Goal: Download file/media

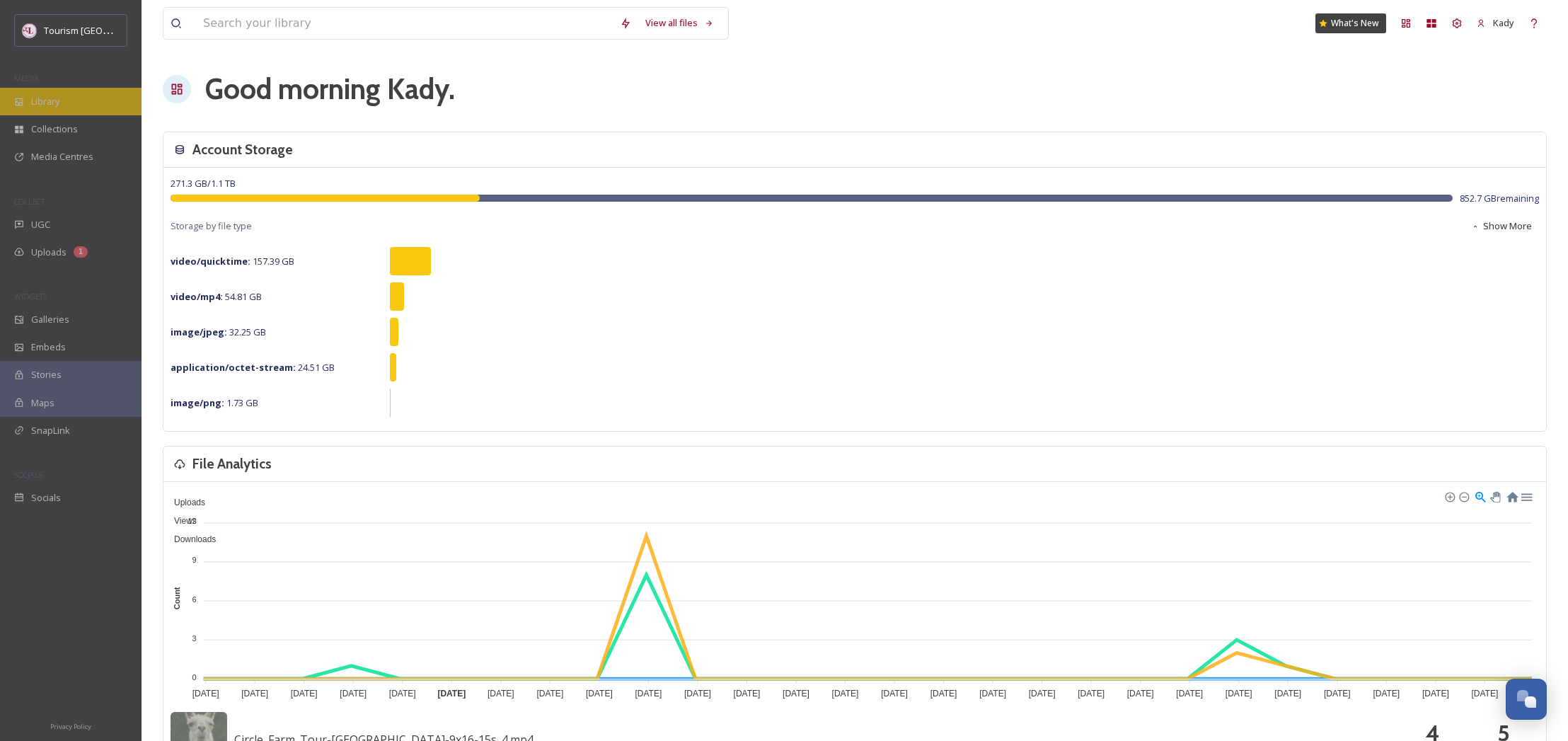
click at [55, 104] on span "Library" at bounding box center [45, 102] width 28 height 14
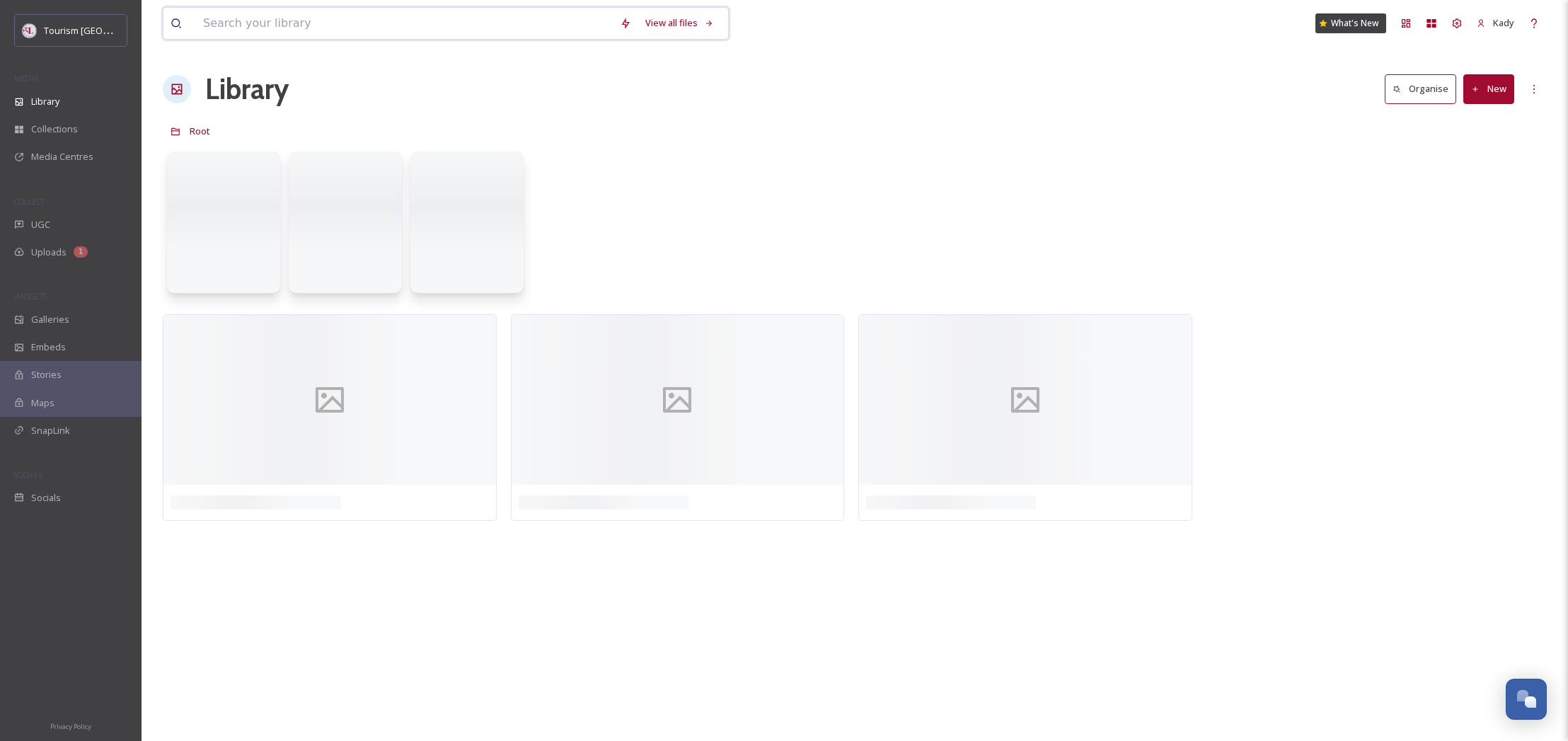
click at [303, 25] on input at bounding box center [405, 23] width 417 height 31
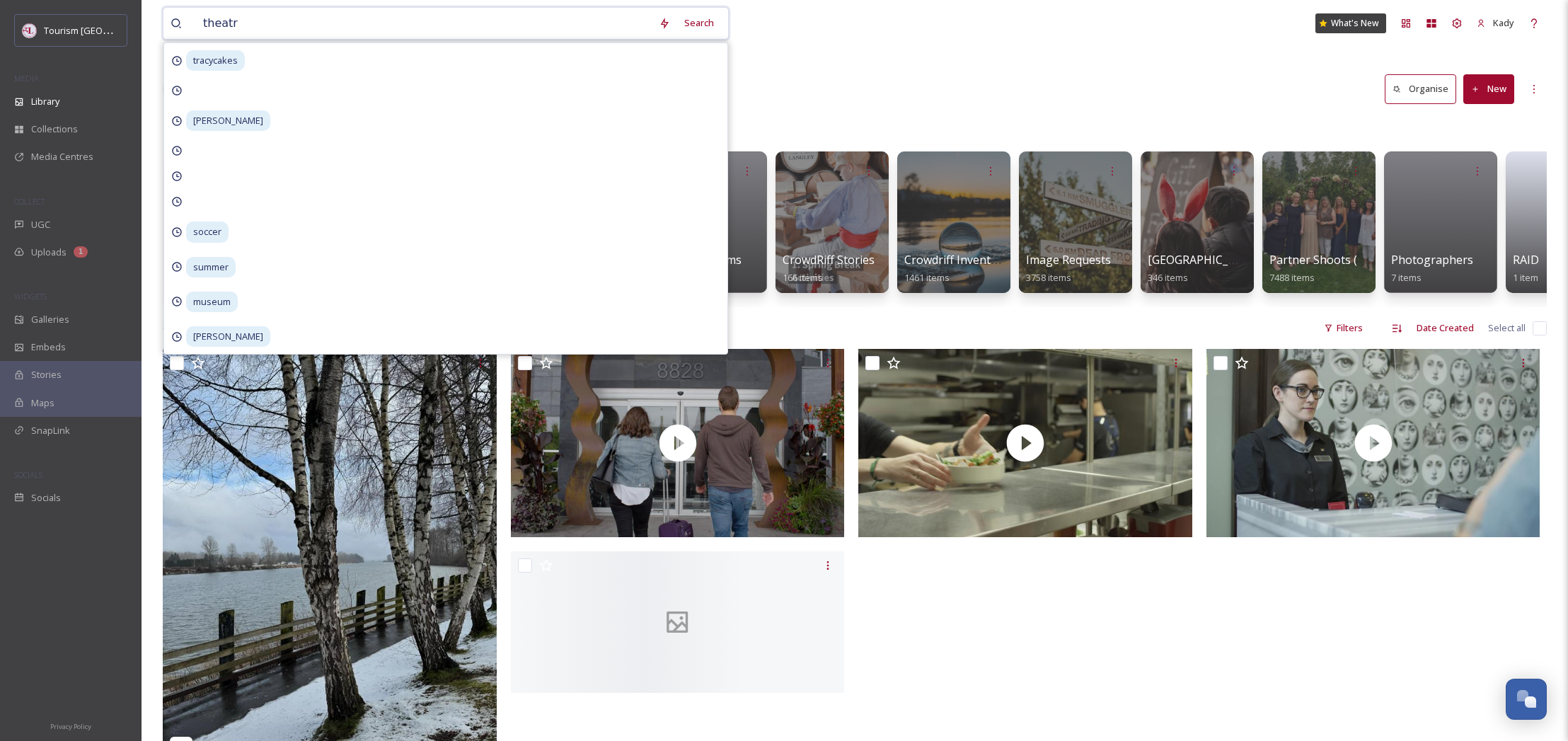
type input "theatre"
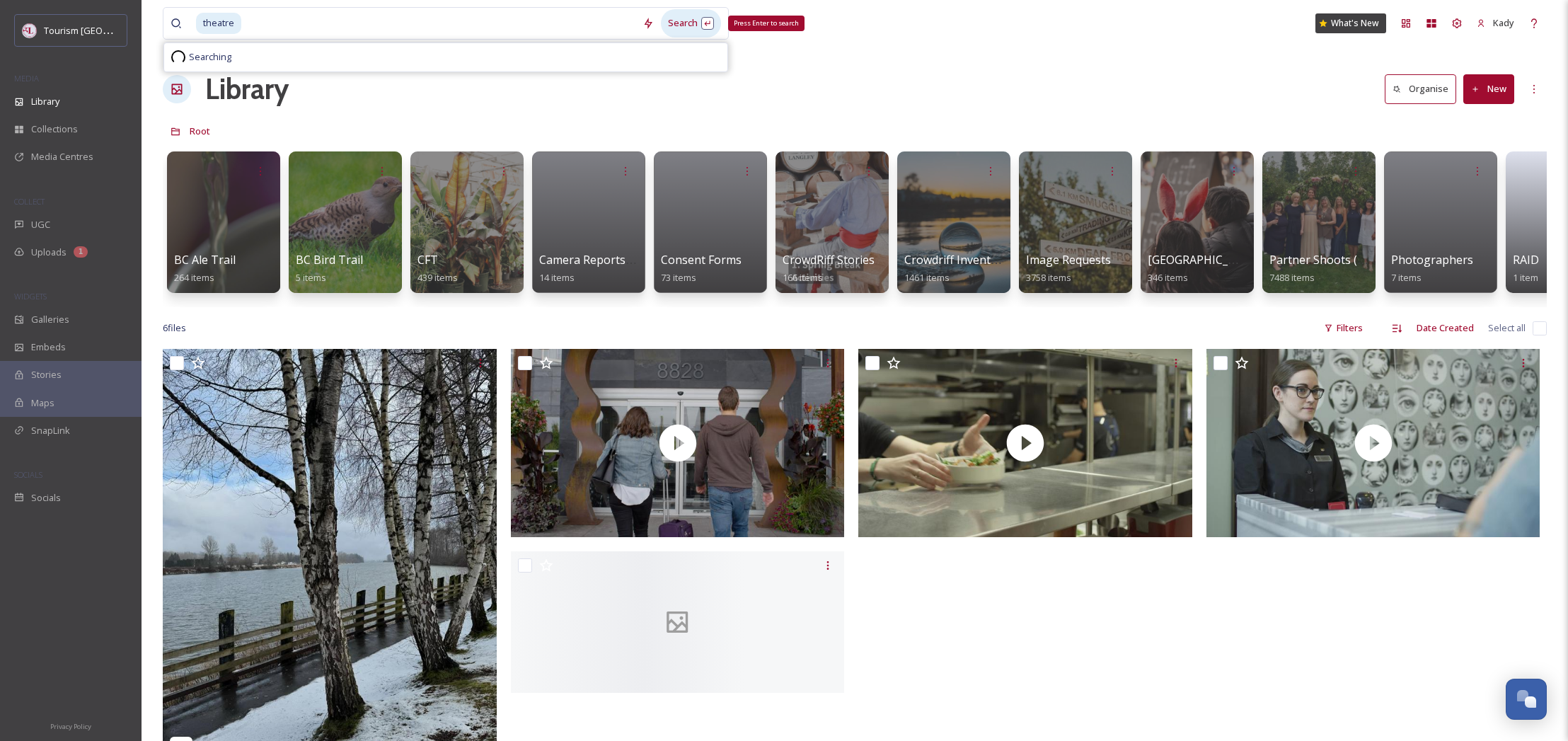
click at [690, 18] on div "Search Press Enter to search" at bounding box center [691, 23] width 60 height 27
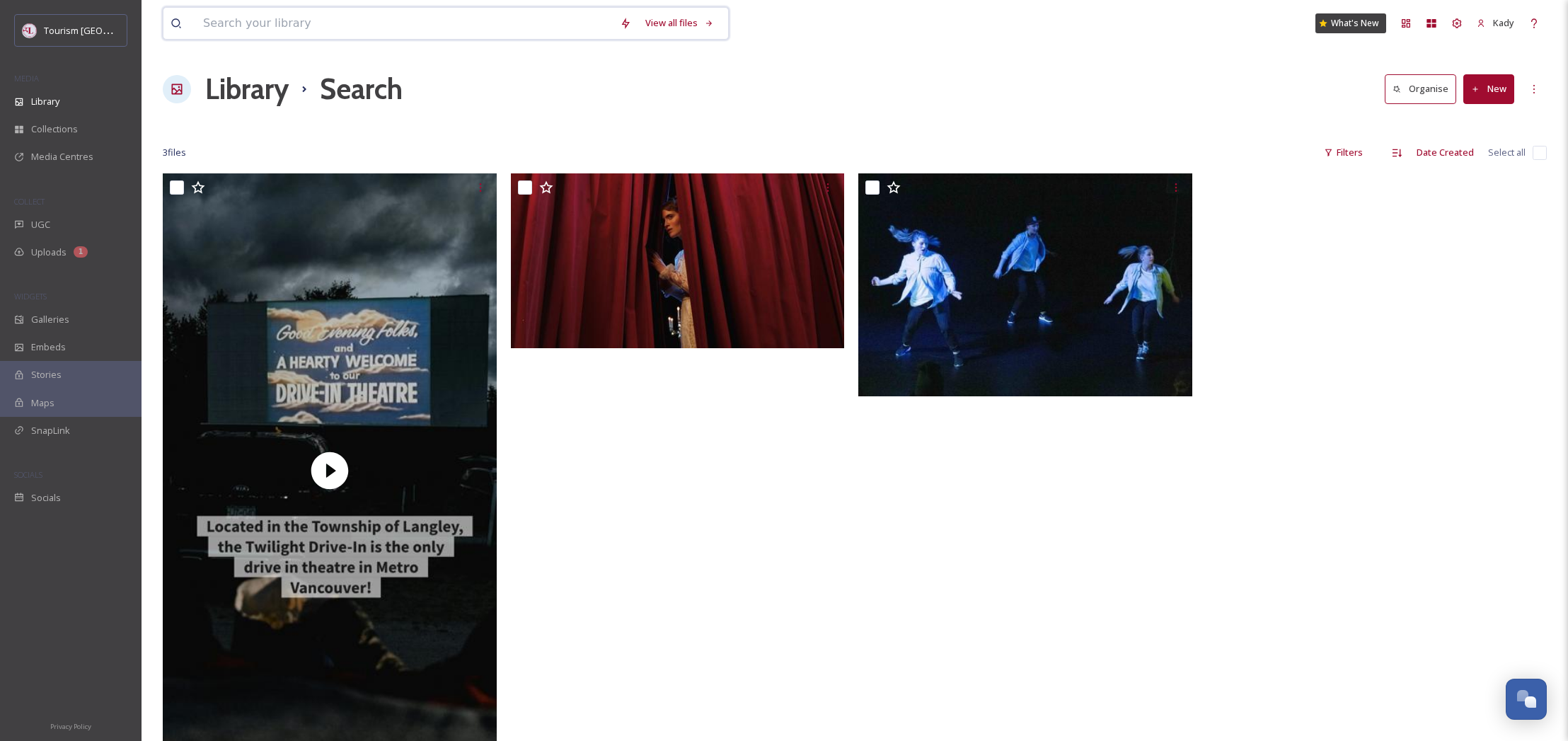
click at [266, 30] on input at bounding box center [405, 23] width 417 height 31
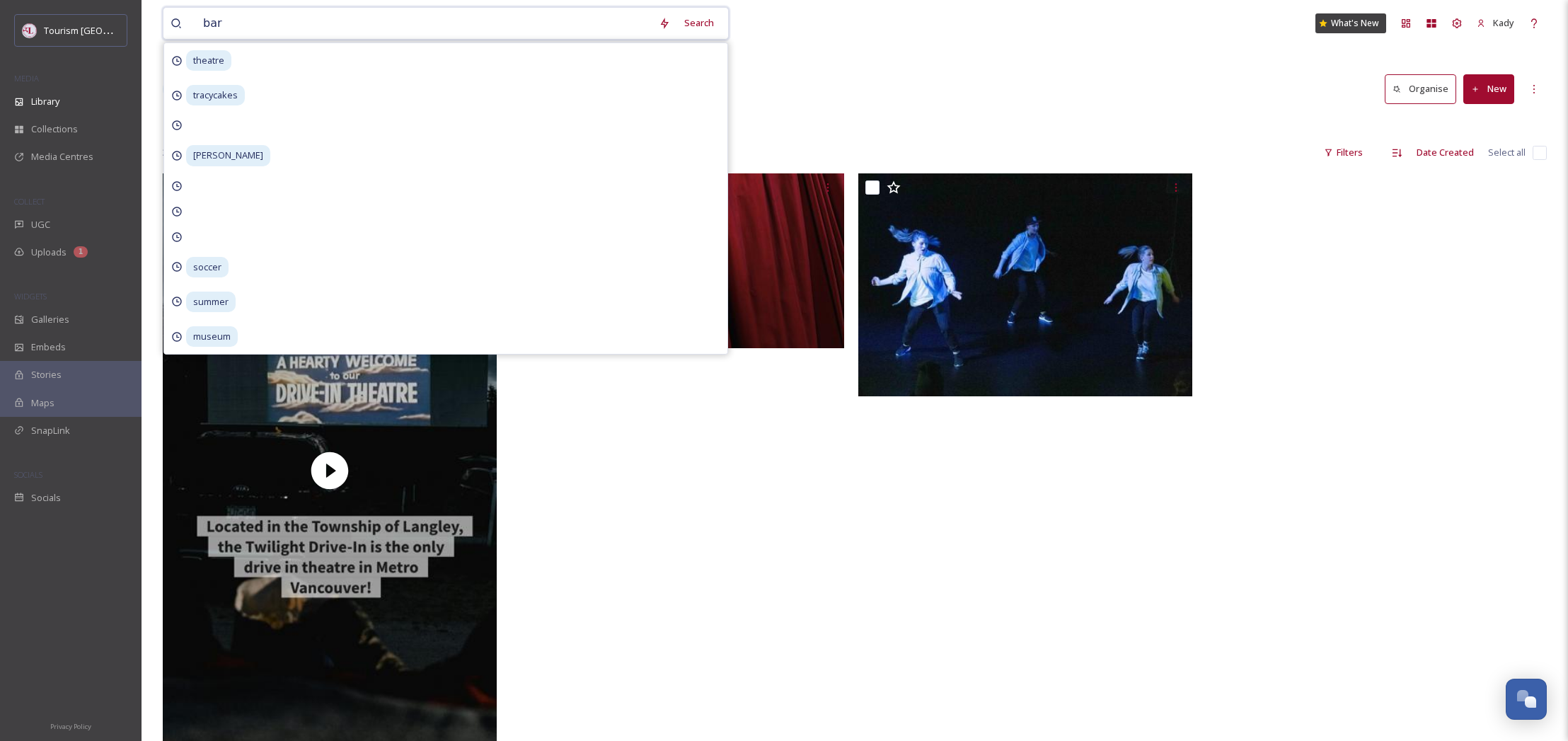
type input "bard"
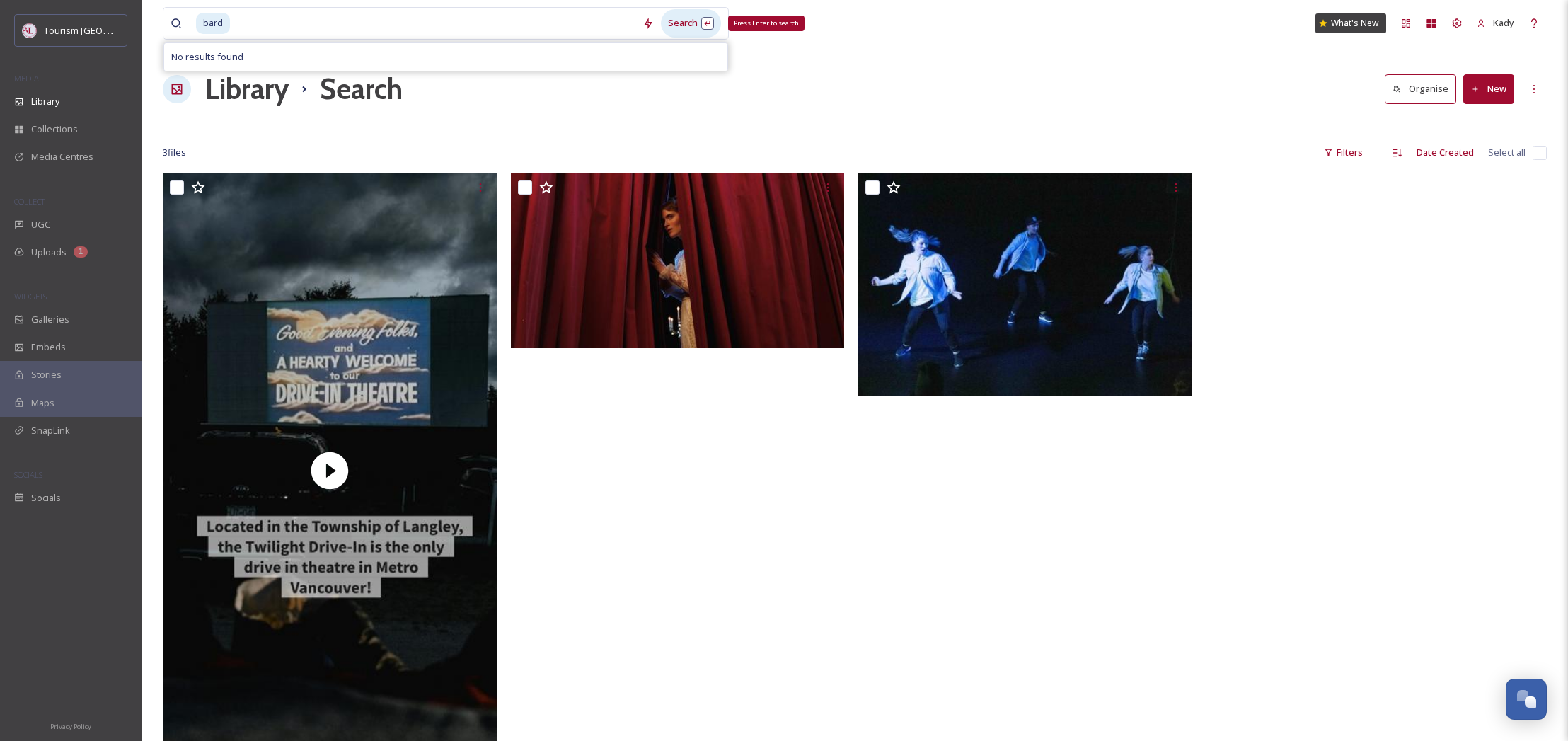
click at [676, 23] on div "Search Press Enter to search" at bounding box center [691, 23] width 60 height 27
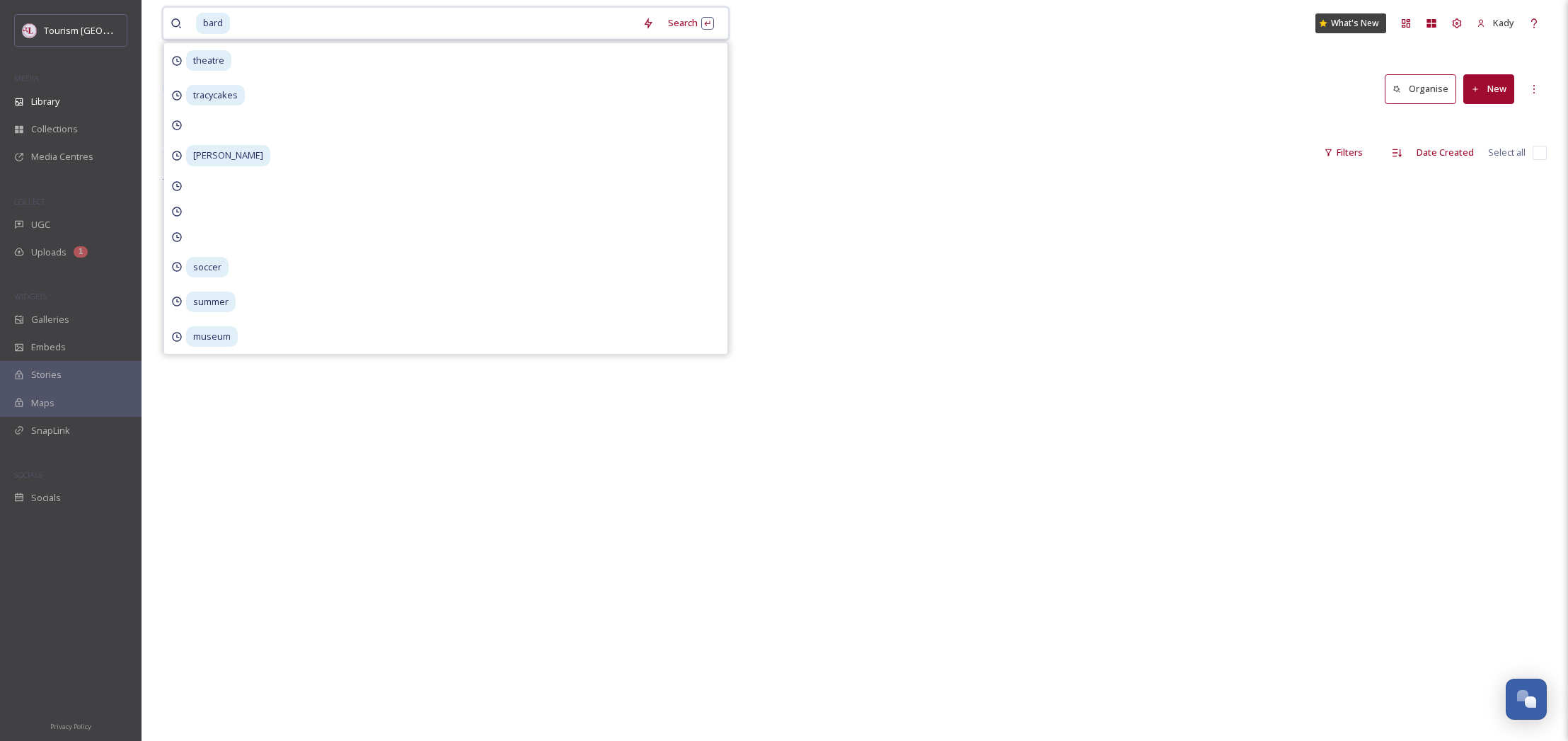
drag, startPoint x: 263, startPoint y: 28, endPoint x: 45, endPoint y: 4, distance: 219.3
click at [45, 4] on div "Tourism [PERSON_NAME] MEDIA Library Collections Media Centres COLLECT UGC Uploa…" at bounding box center [784, 457] width 1568 height 914
type input "b"
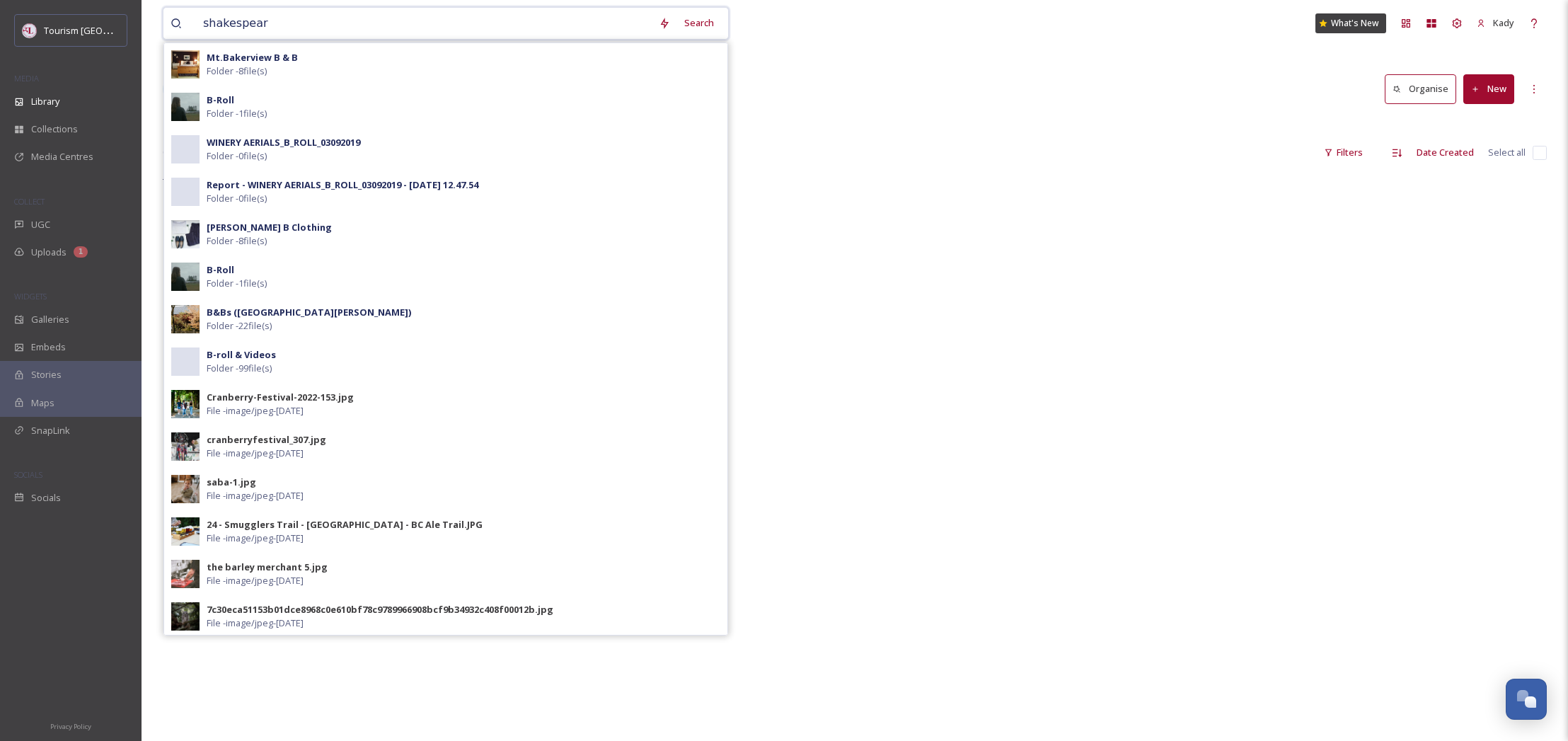
type input "shakespeare"
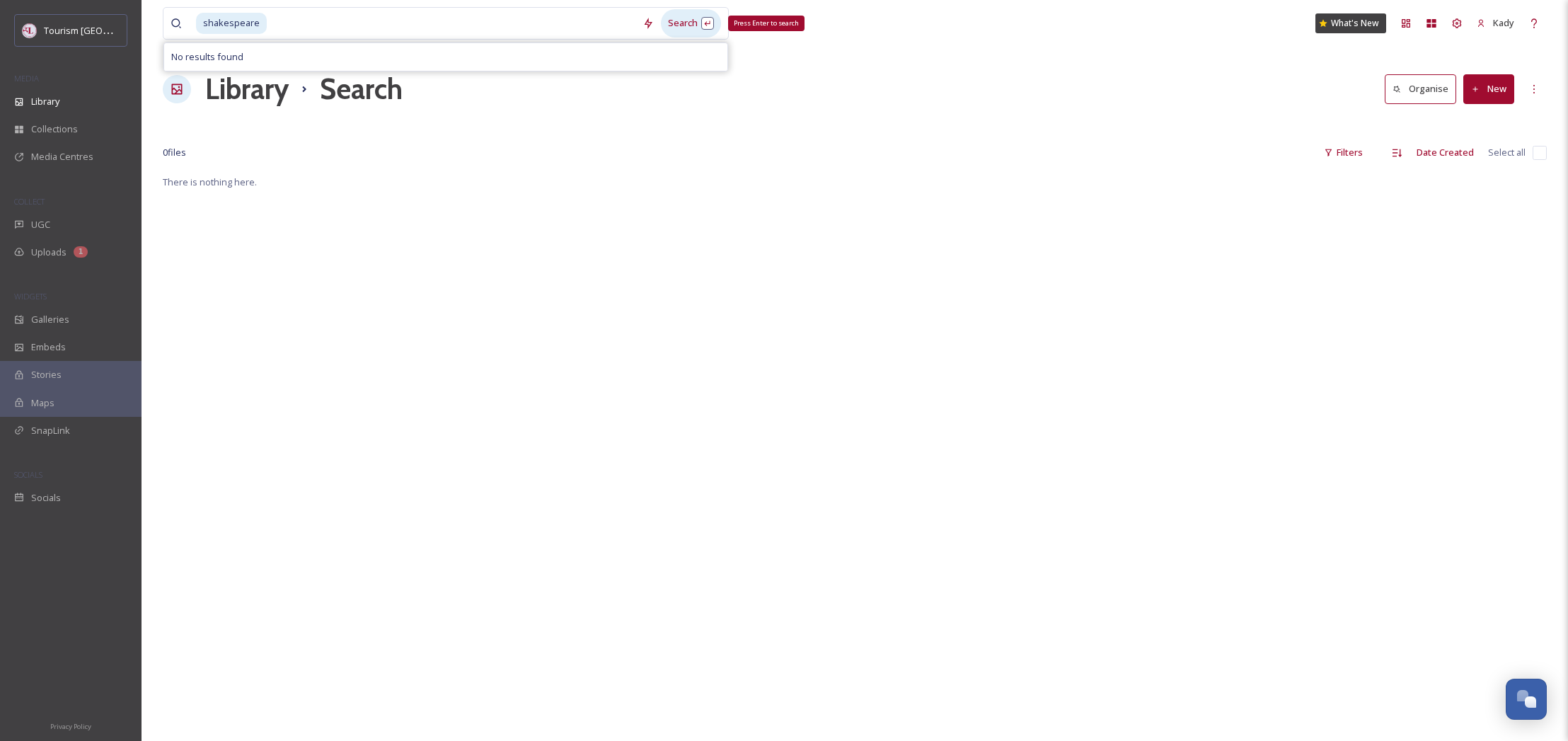
click at [681, 21] on div "Search Press Enter to search" at bounding box center [691, 23] width 60 height 27
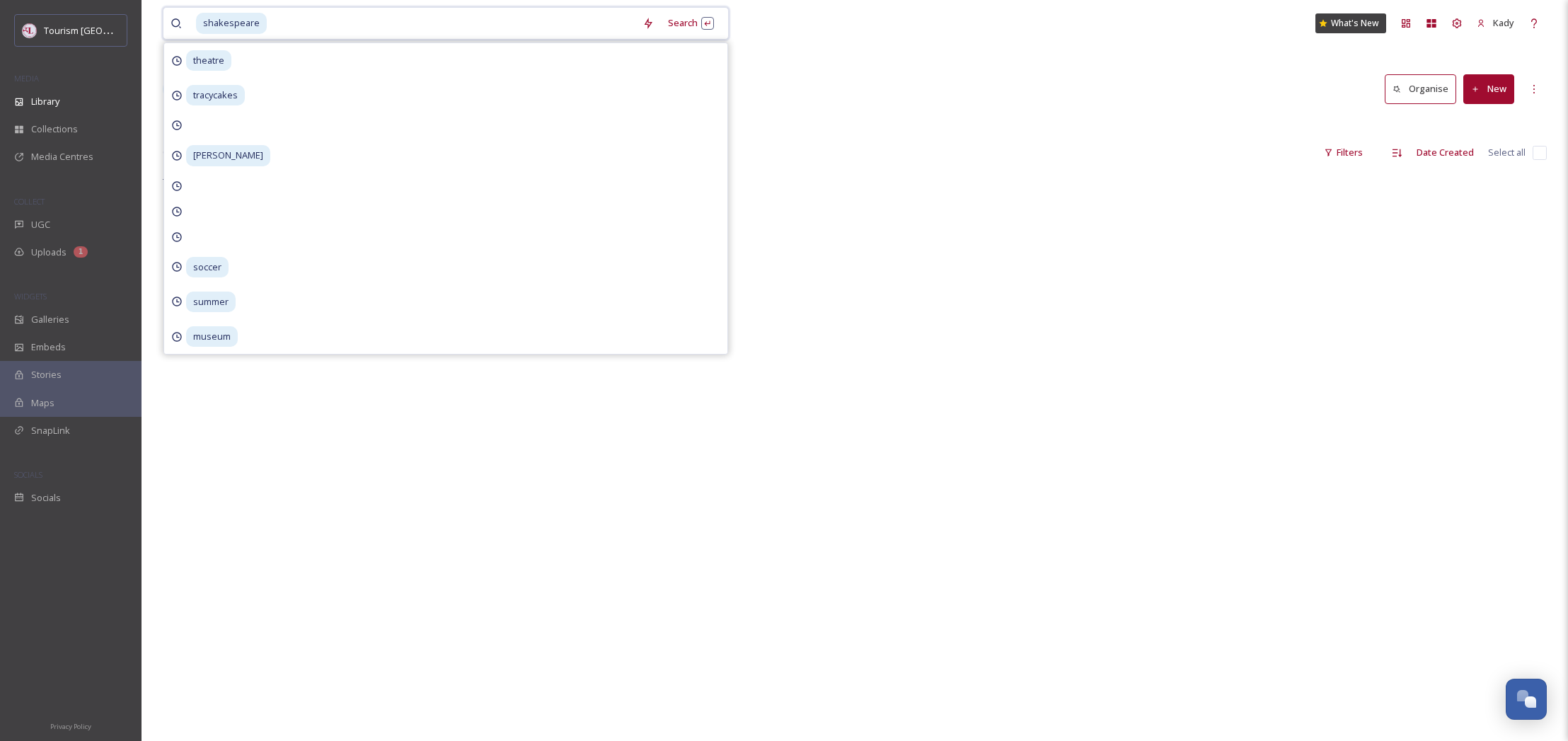
click at [268, 29] on input at bounding box center [451, 23] width 367 height 31
drag, startPoint x: 270, startPoint y: 27, endPoint x: 65, endPoint y: 11, distance: 205.6
click at [65, 11] on div "Tourism [PERSON_NAME] MEDIA Library Collections Media Centres COLLECT UGC Uploa…" at bounding box center [784, 457] width 1568 height 914
type input "s"
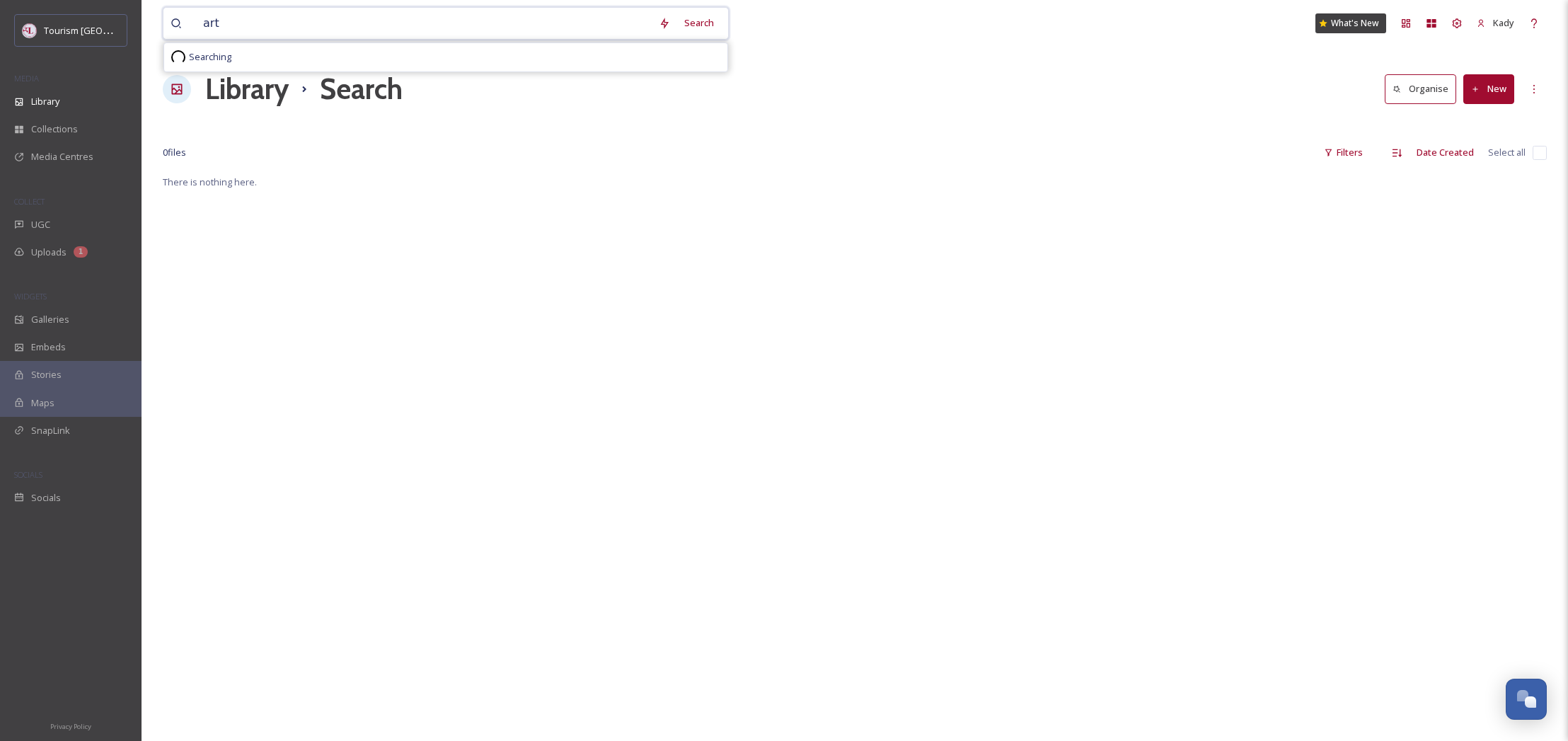
type input "arts"
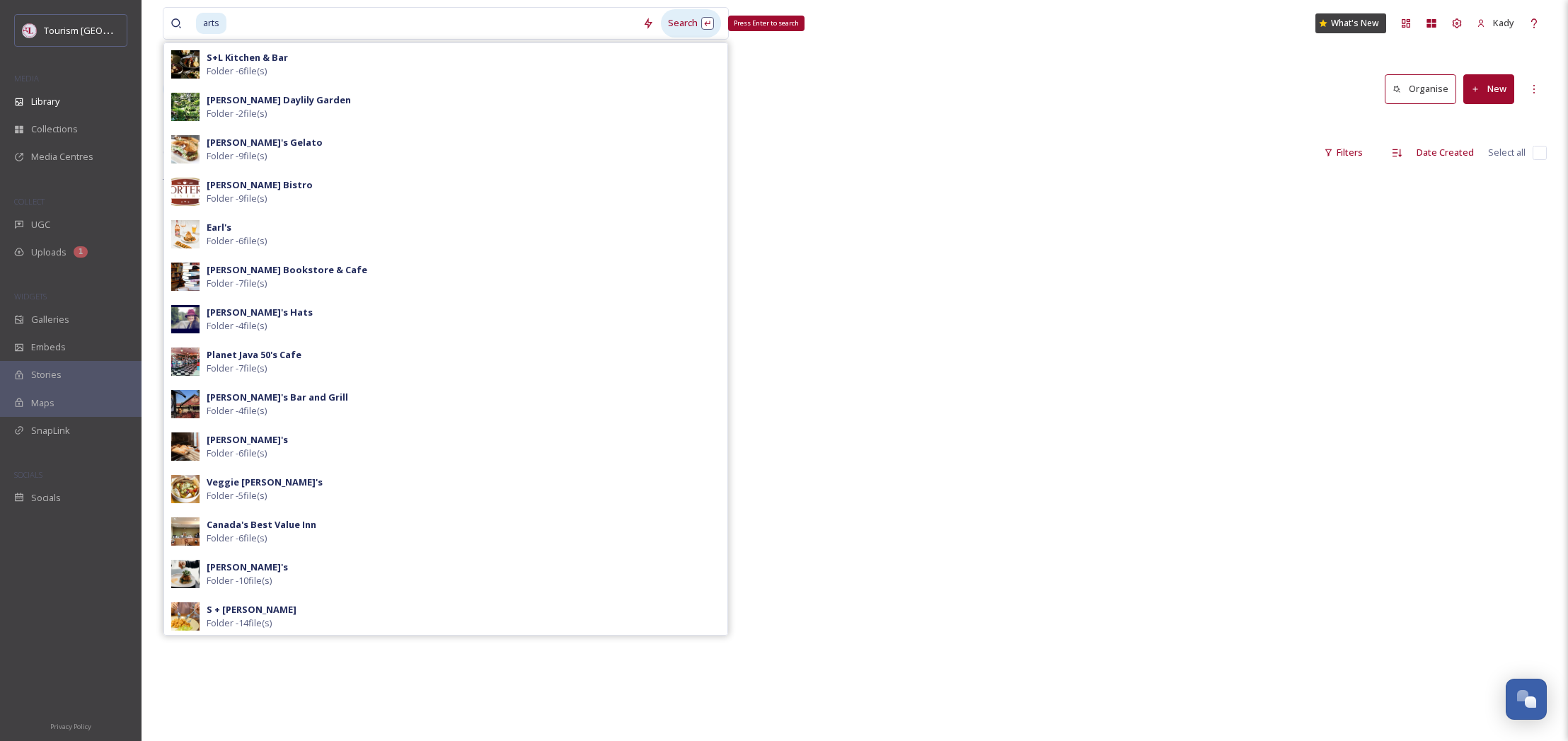
click at [678, 26] on div "Search Press Enter to search" at bounding box center [691, 23] width 60 height 27
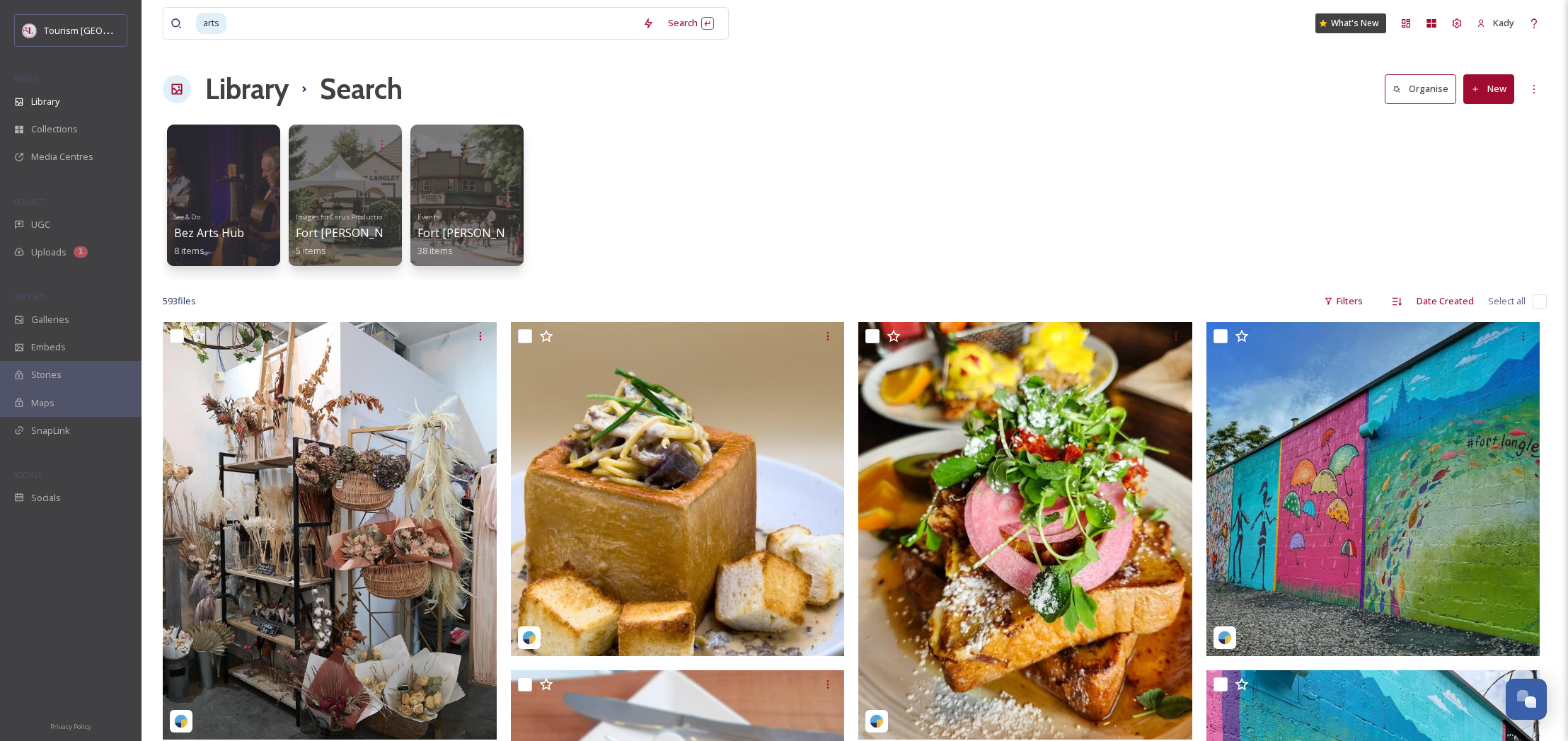
click at [1211, 186] on div "See & Do Bez Arts Hub 8 items Images for Corus Production (Events) [GEOGRAPHIC_…" at bounding box center [854, 199] width 1384 height 163
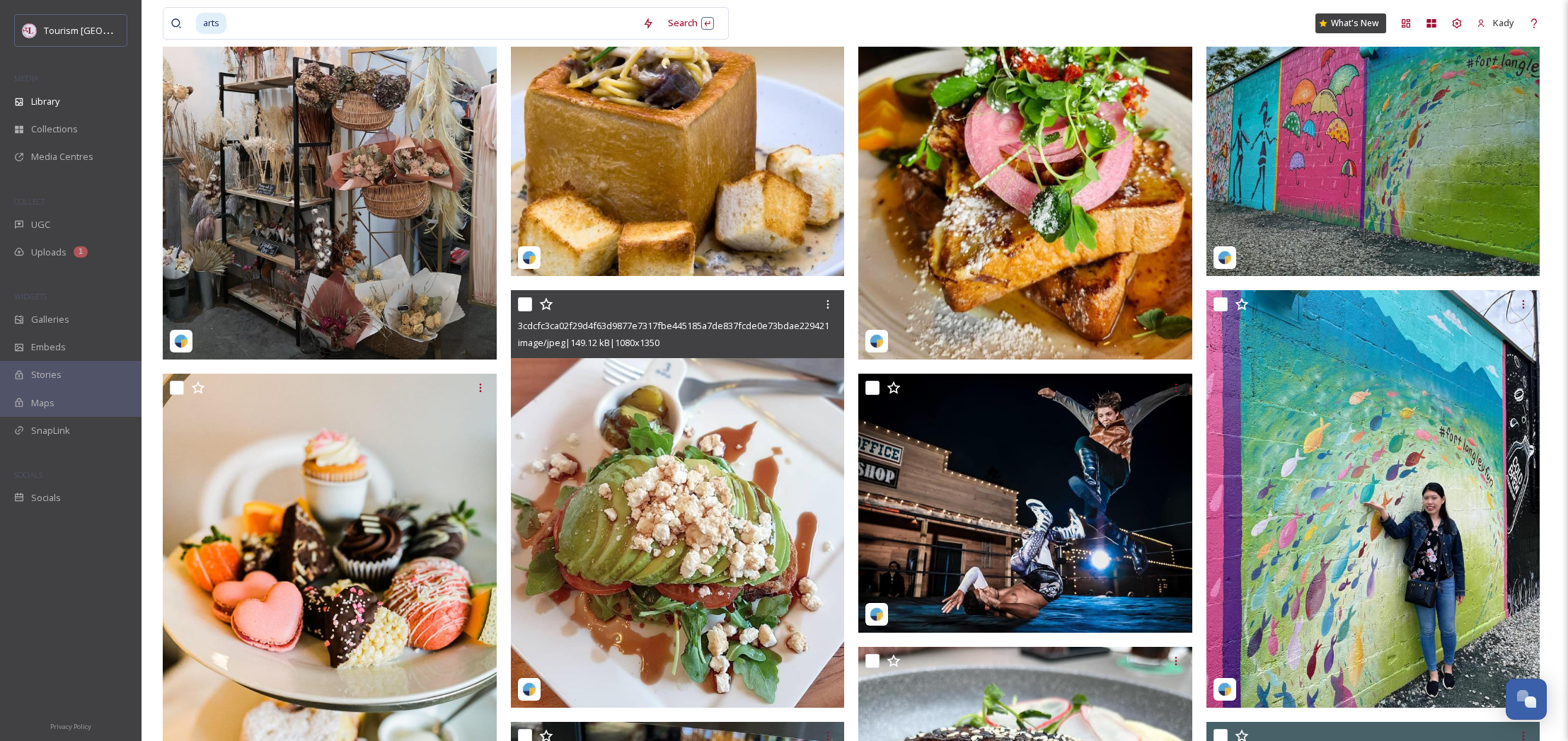
scroll to position [385, 0]
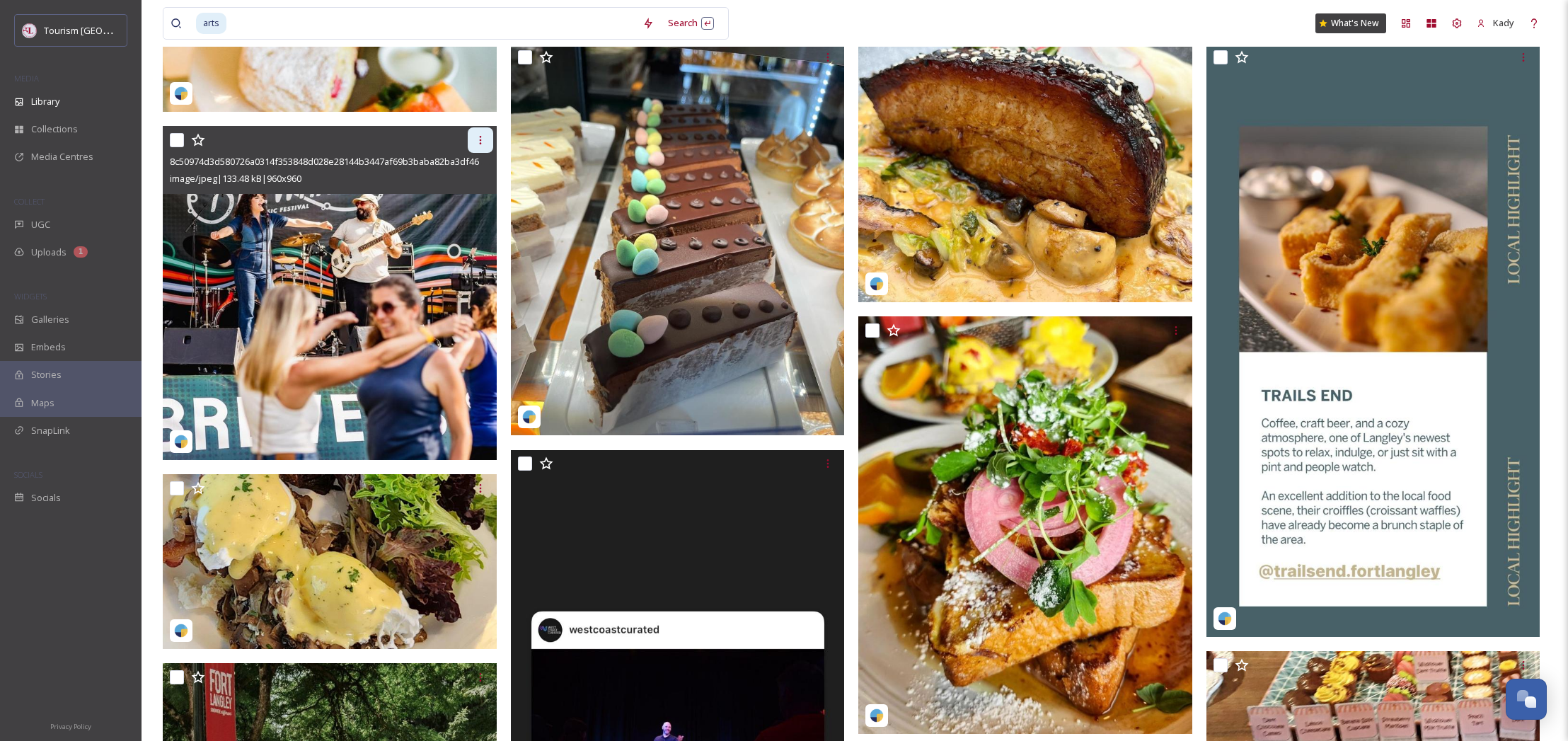
click at [478, 140] on icon at bounding box center [480, 140] width 11 height 11
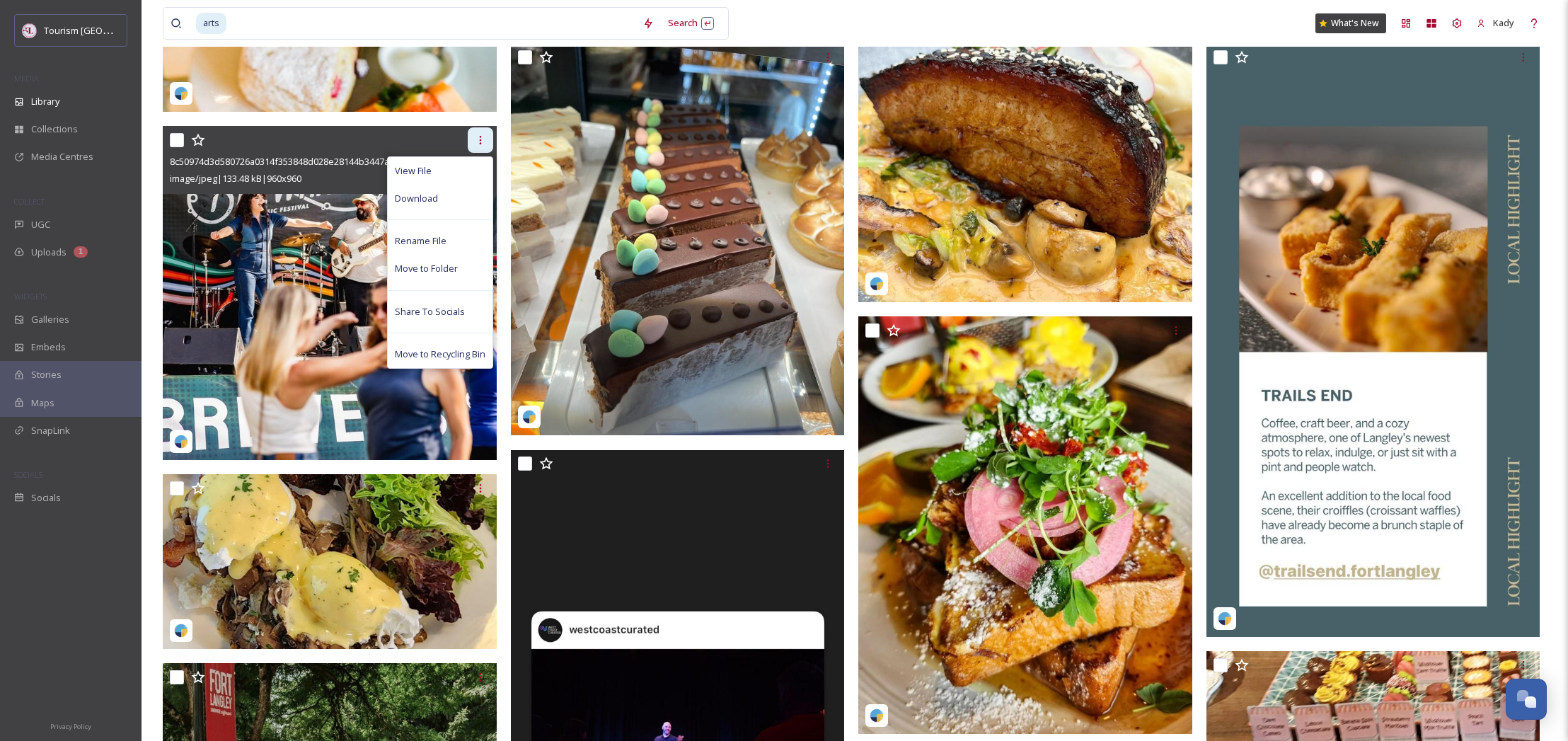
scroll to position [1055, 0]
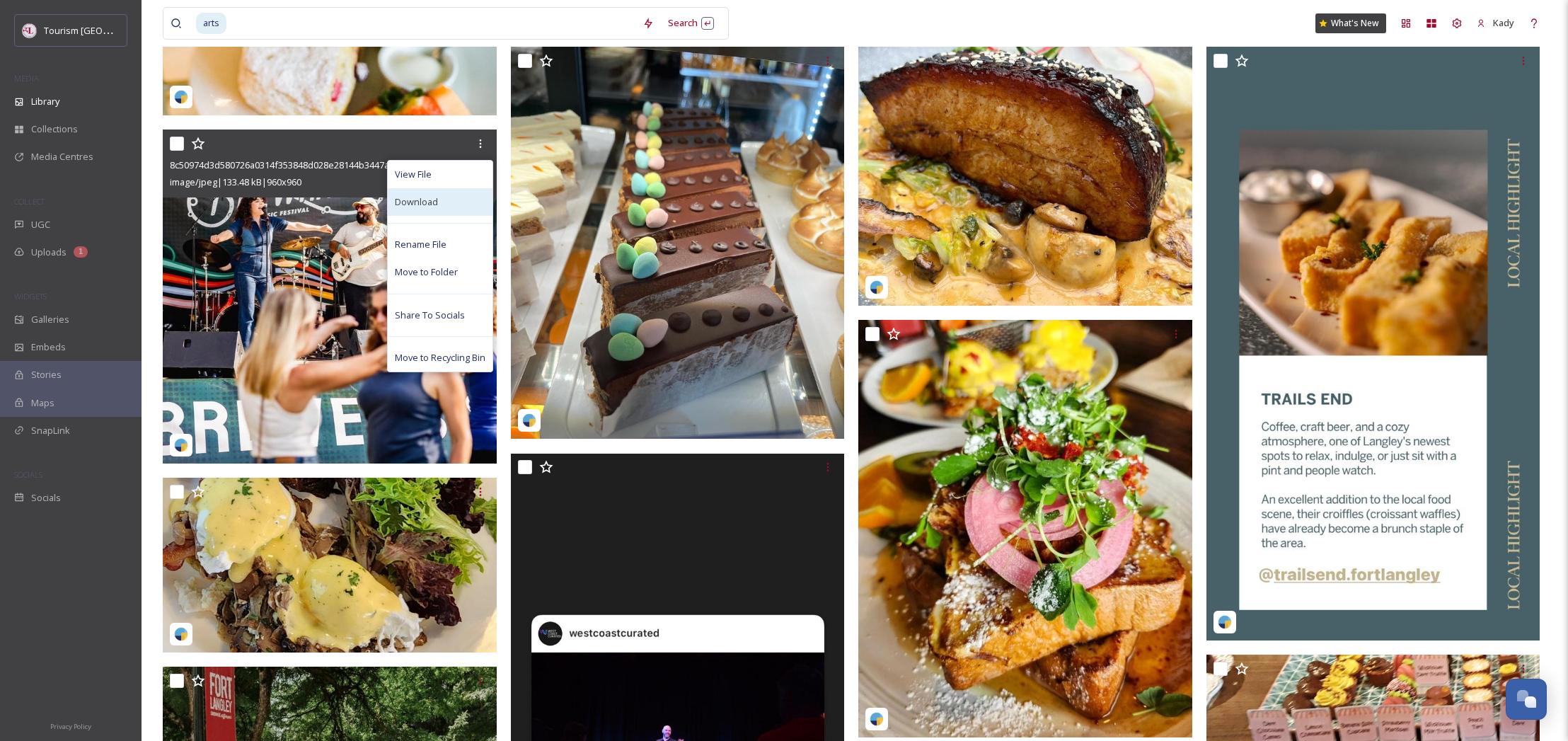
click at [429, 202] on span "Download" at bounding box center [416, 202] width 43 height 14
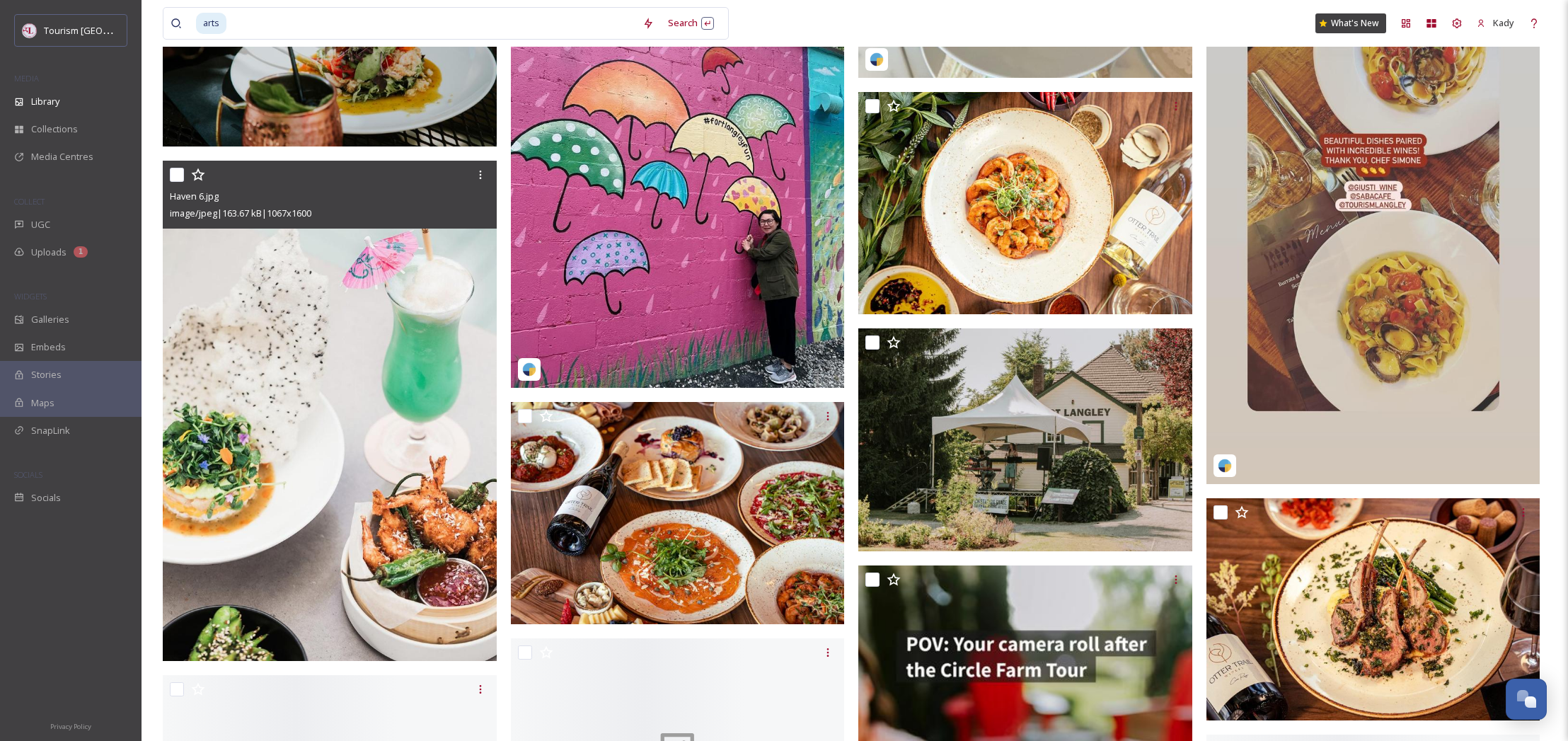
scroll to position [2193, 0]
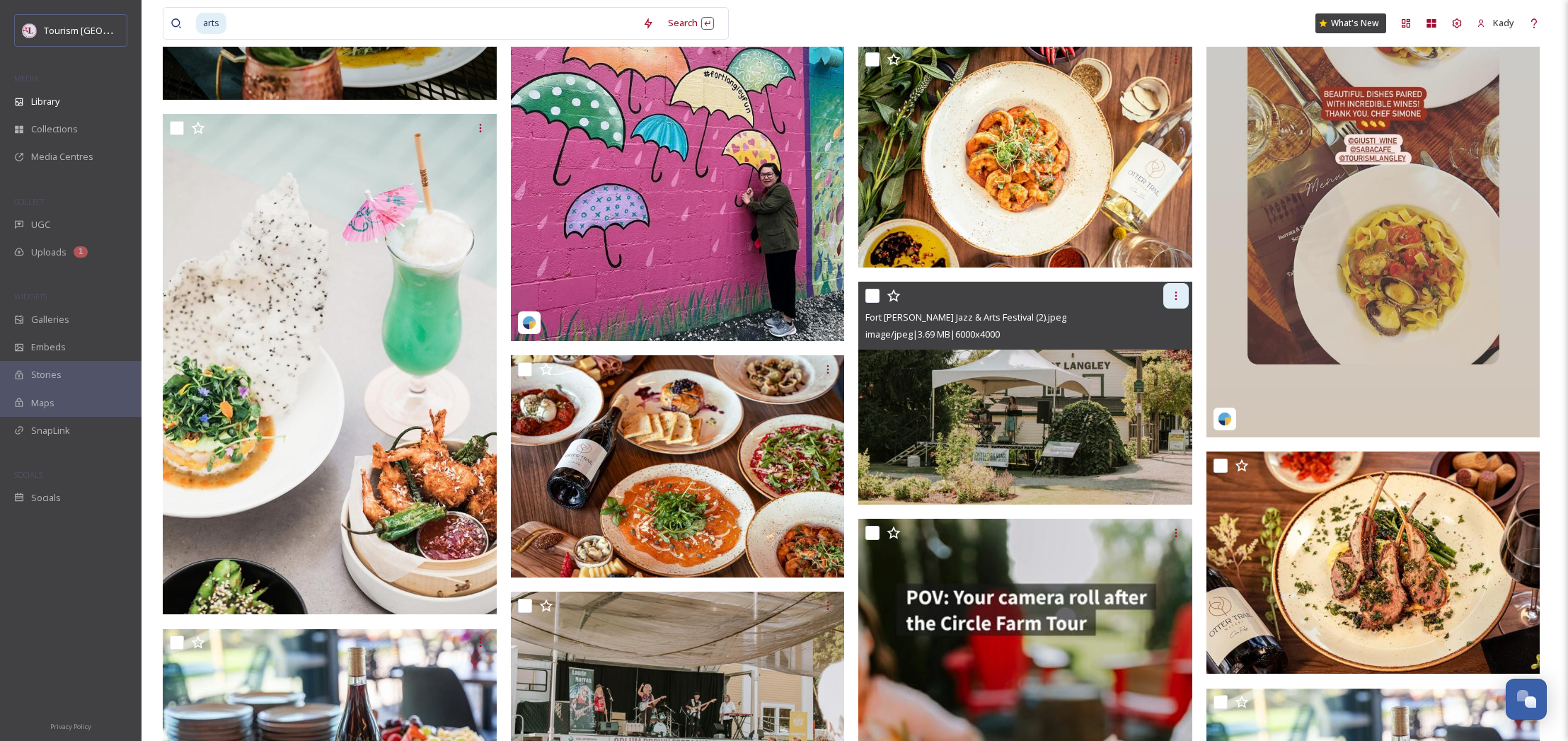
click at [1176, 292] on icon at bounding box center [1175, 295] width 2 height 8
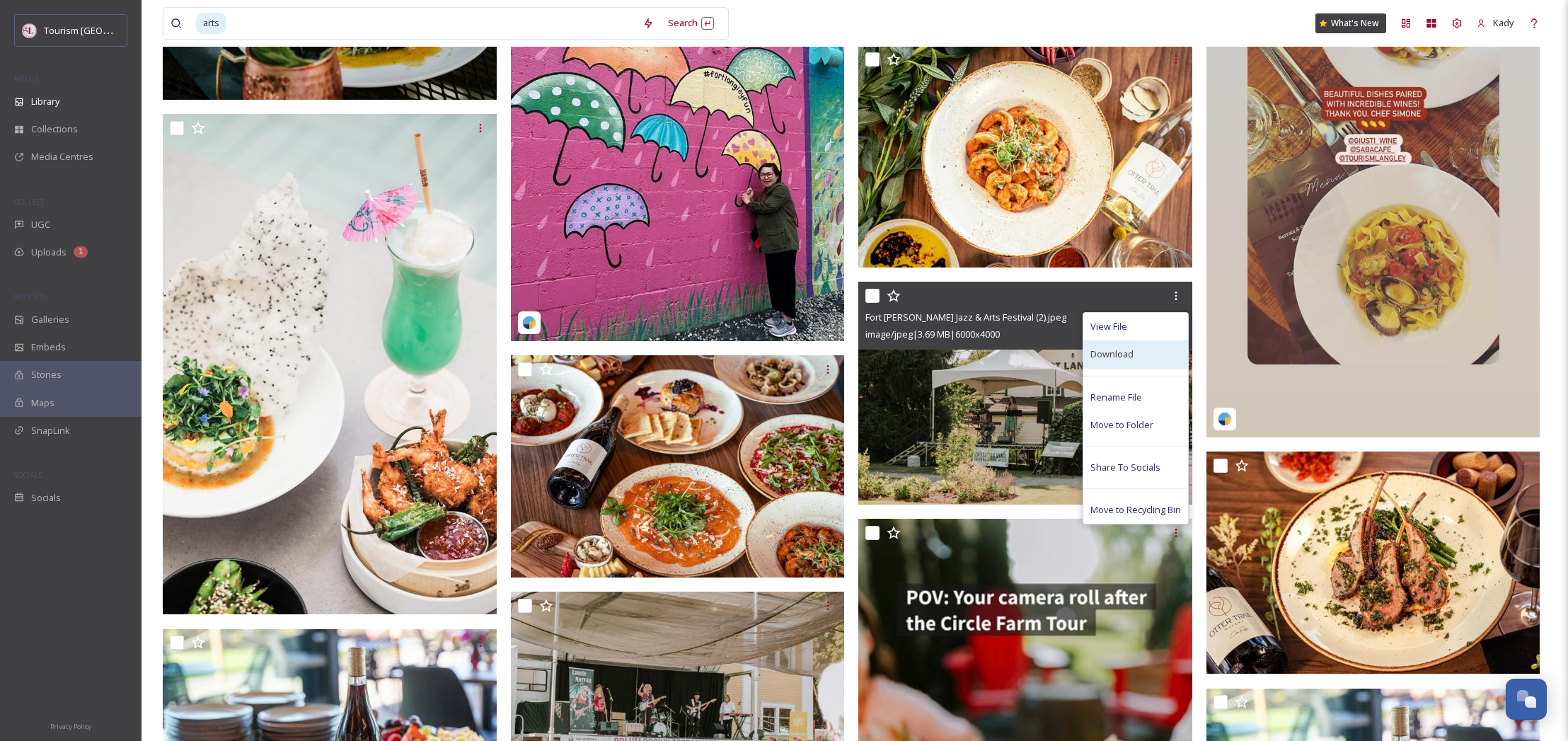
click at [1133, 358] on div "Download" at bounding box center [1136, 354] width 105 height 27
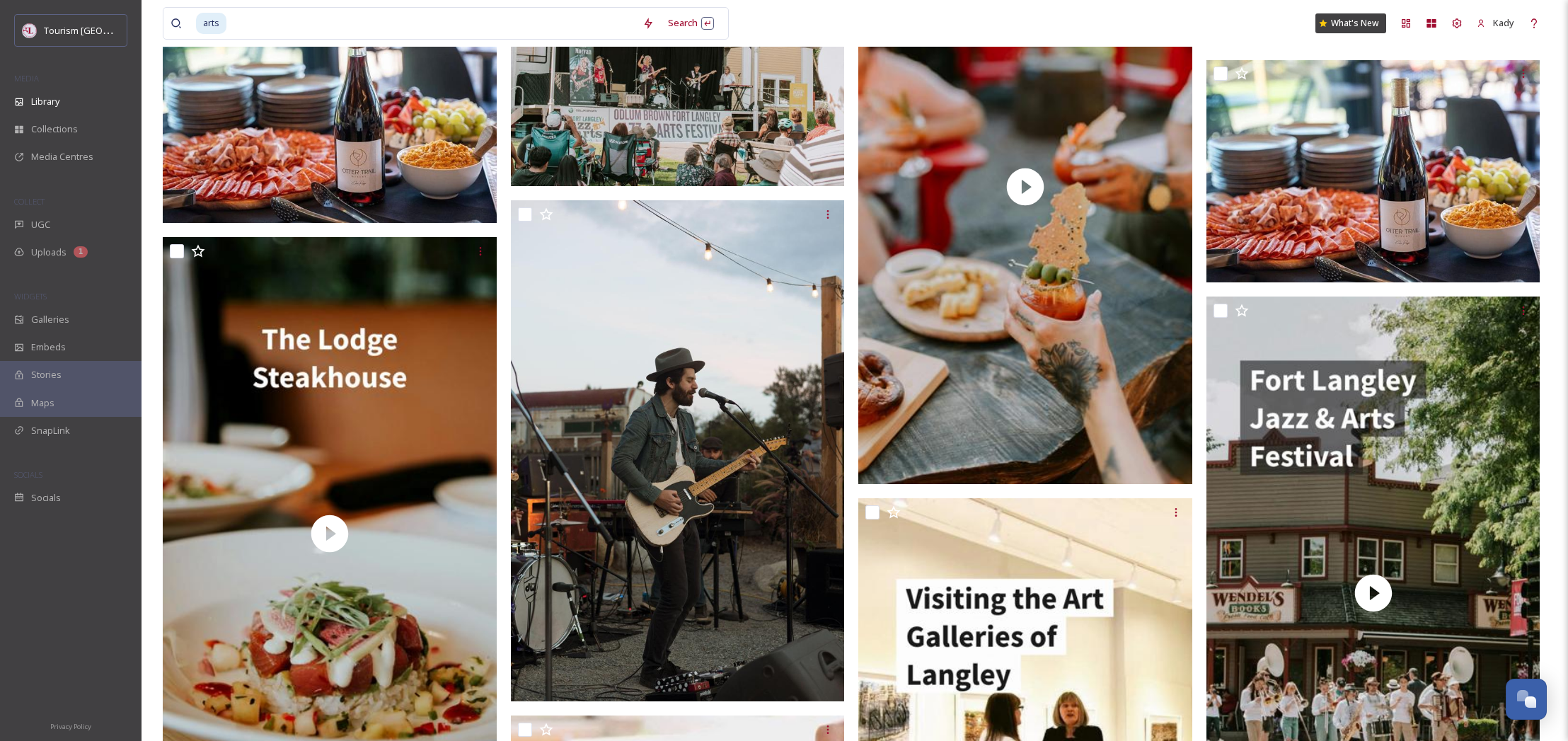
scroll to position [2820, 0]
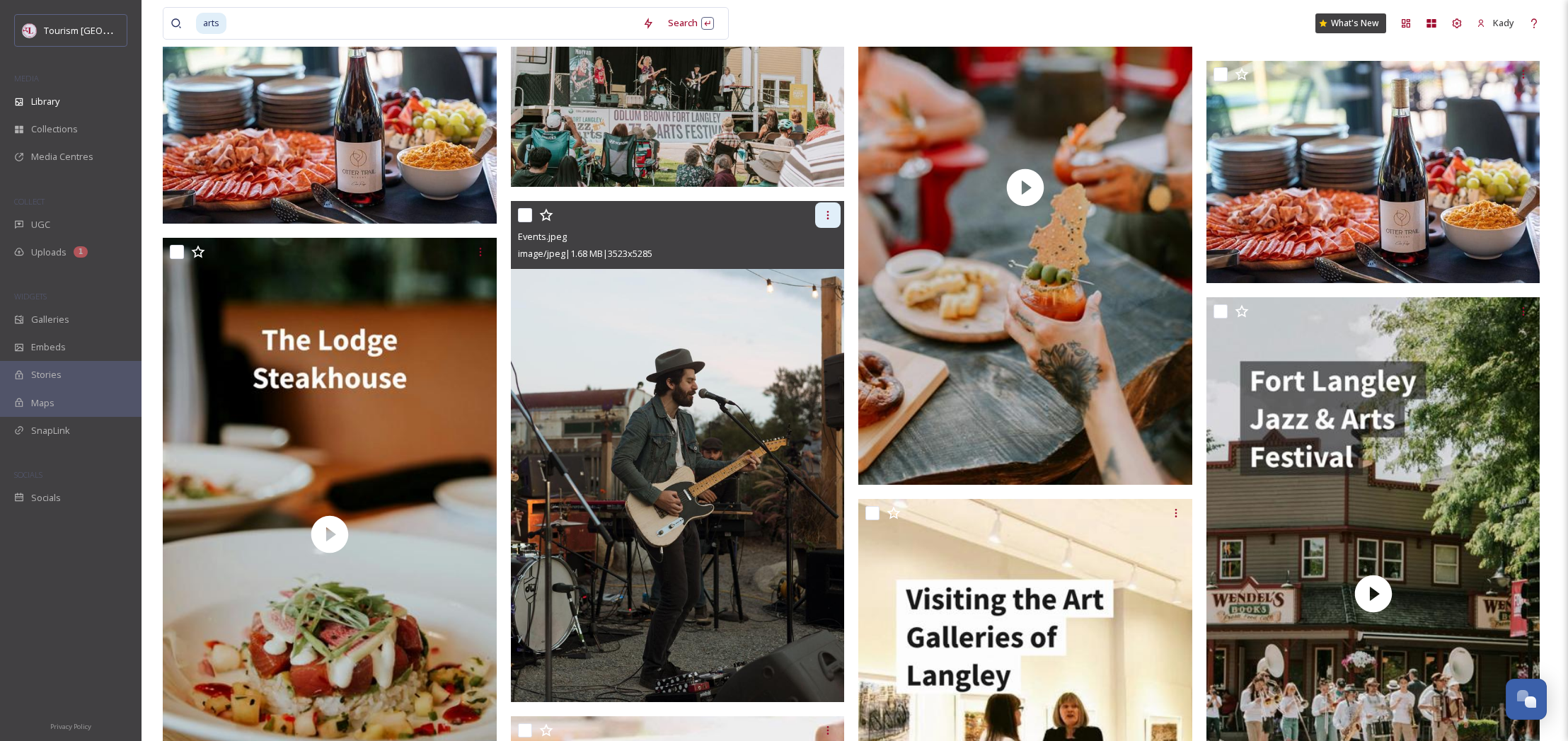
click at [828, 218] on icon at bounding box center [828, 215] width 2 height 8
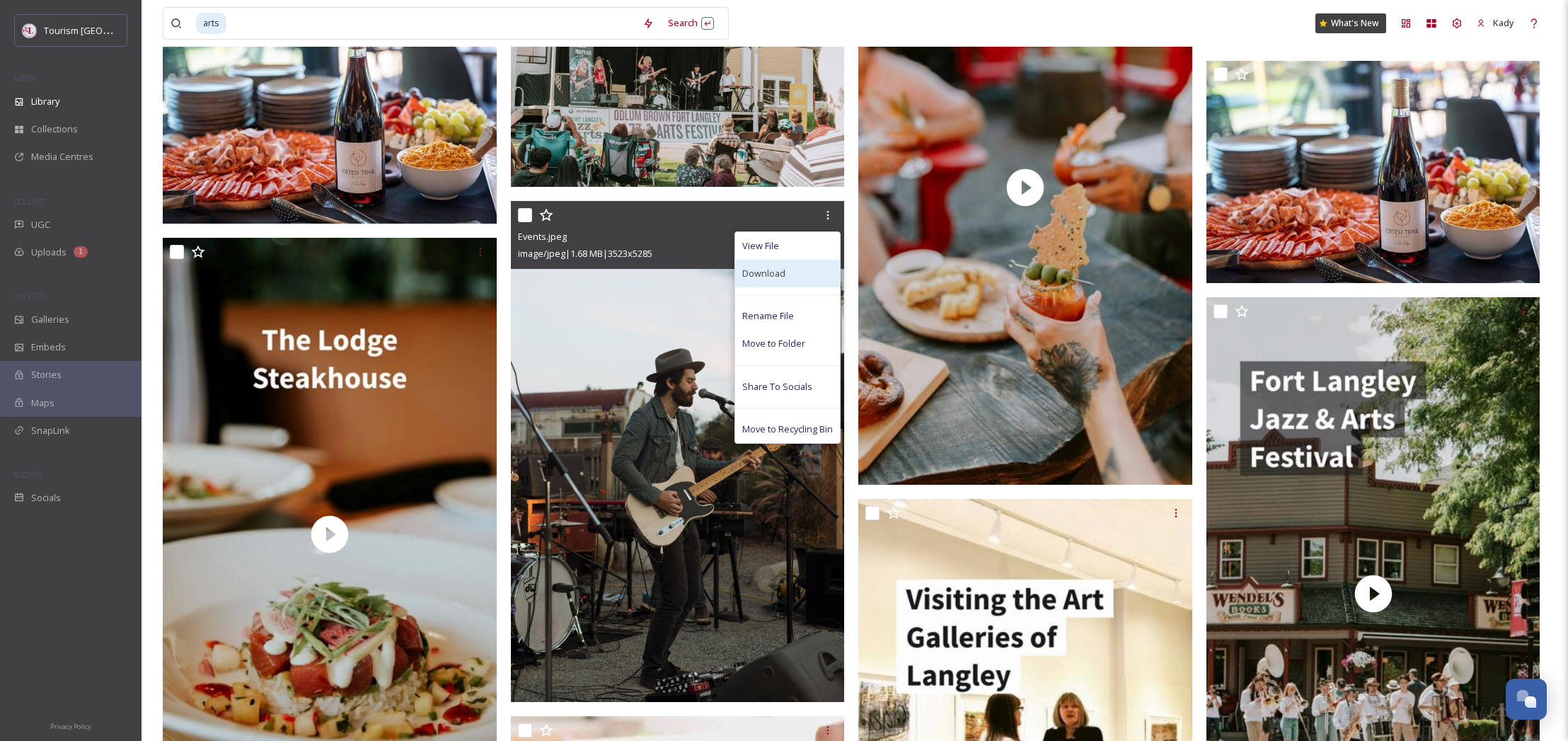
click at [772, 276] on span "Download" at bounding box center [764, 274] width 43 height 14
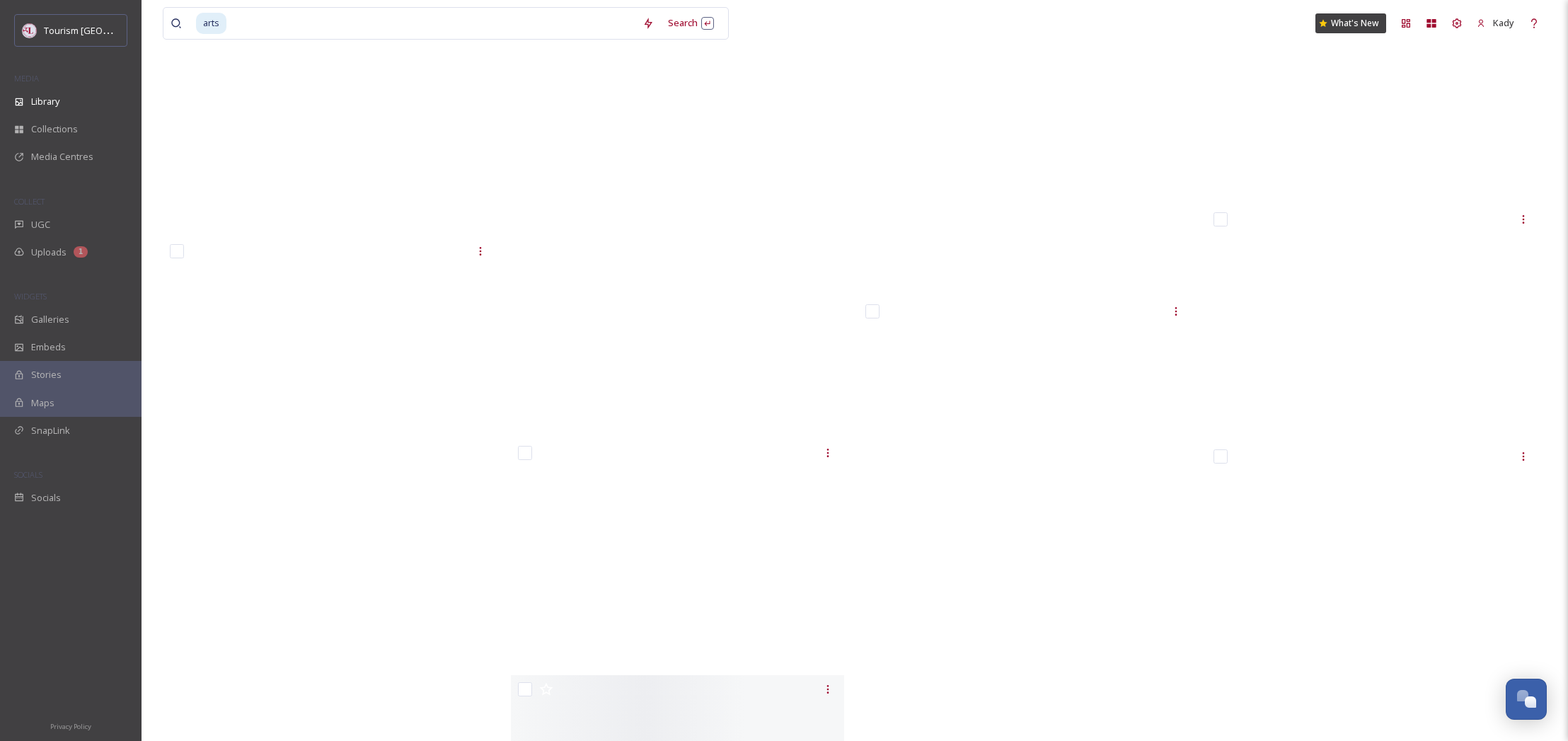
scroll to position [41613, 0]
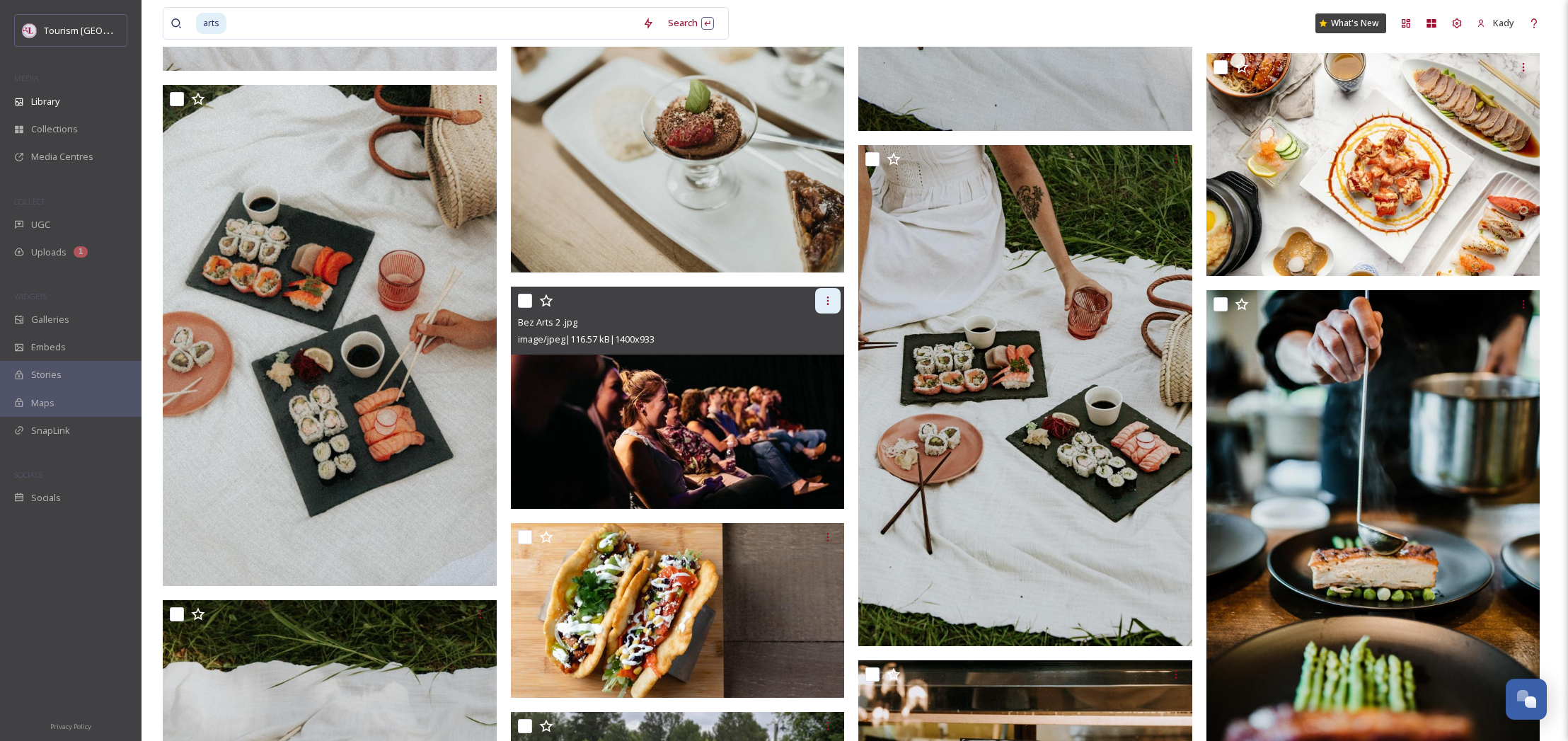
click at [823, 298] on icon at bounding box center [828, 301] width 11 height 11
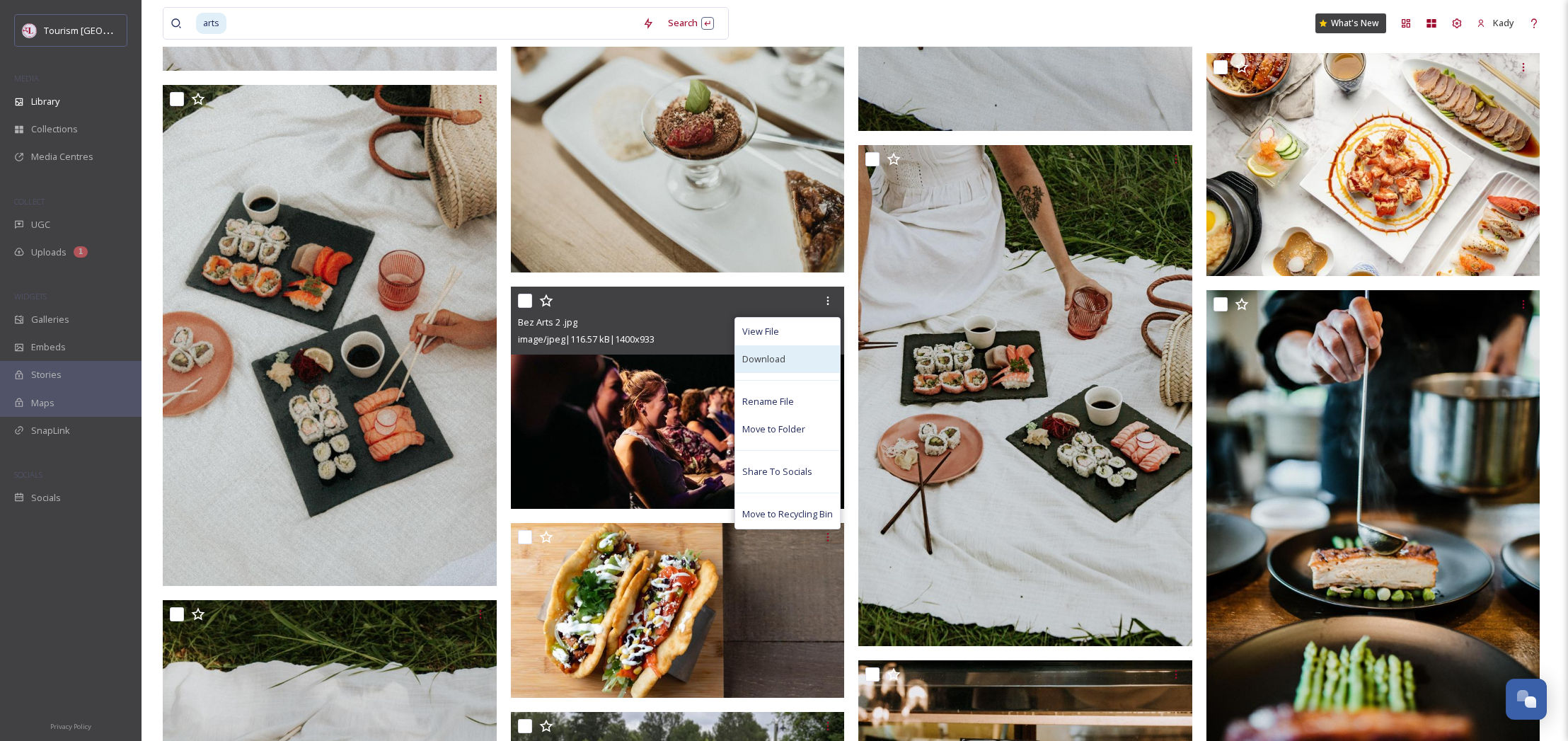
click at [779, 352] on span "Download" at bounding box center [764, 359] width 43 height 14
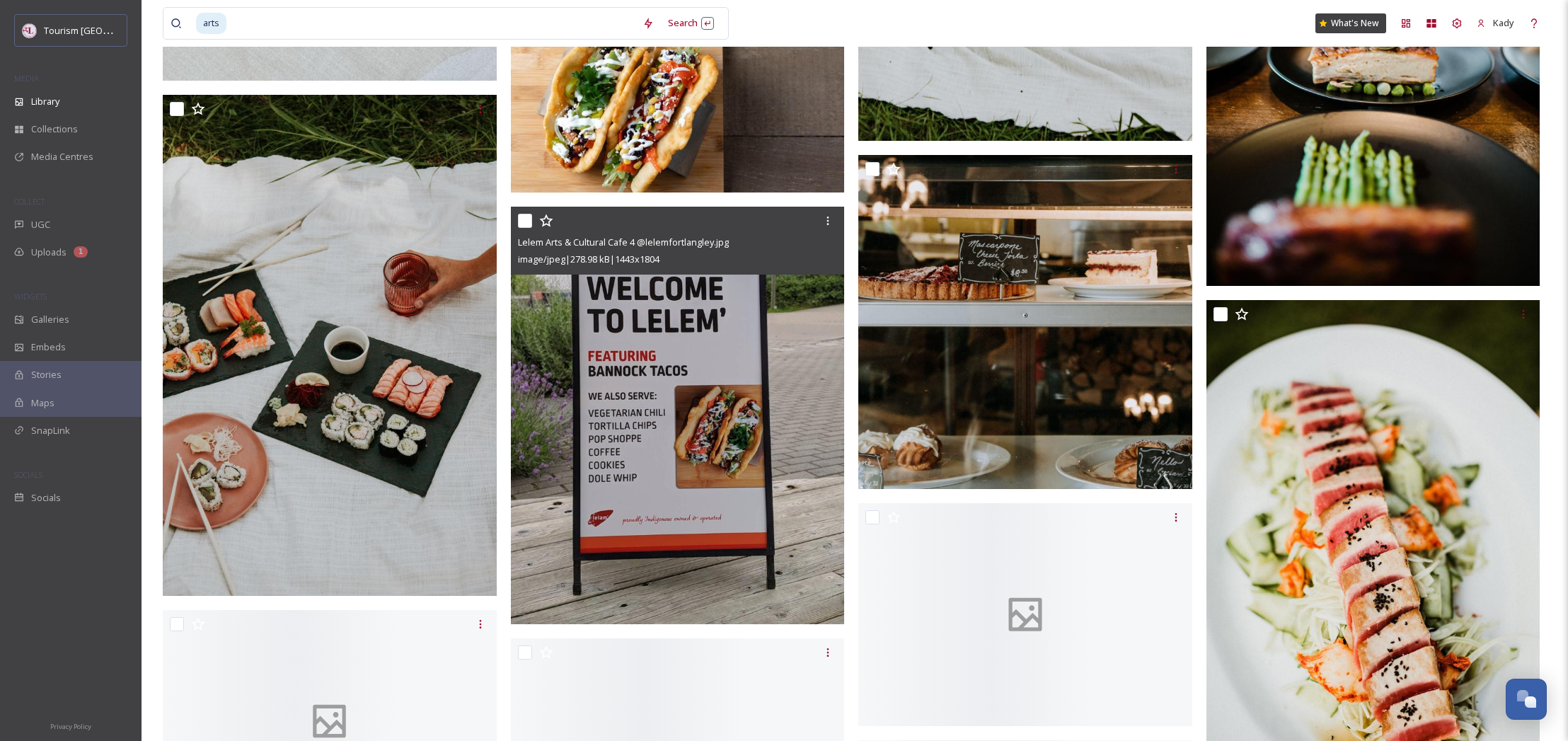
scroll to position [42123, 0]
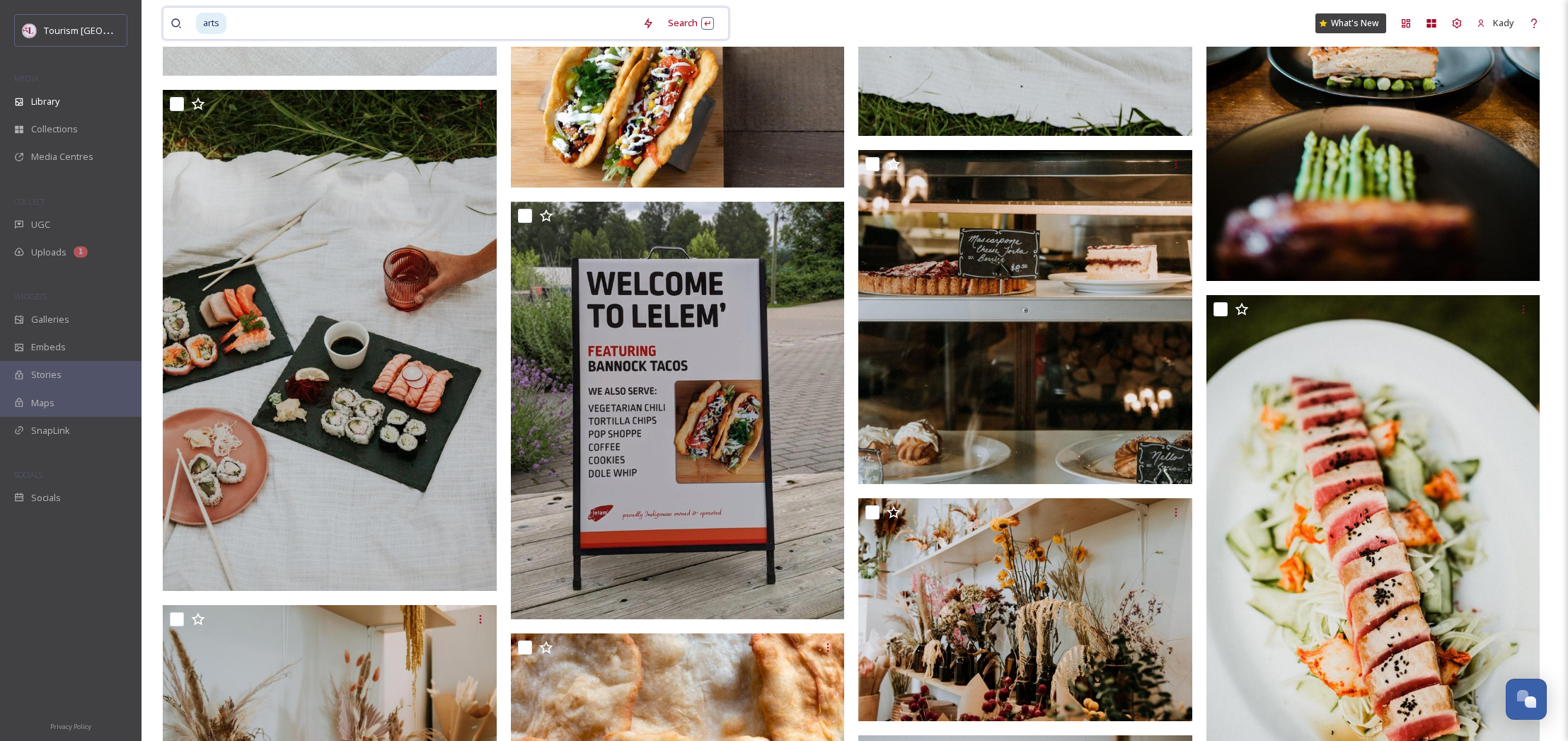
click at [310, 25] on input at bounding box center [431, 23] width 408 height 31
type input "a"
type input "bez"
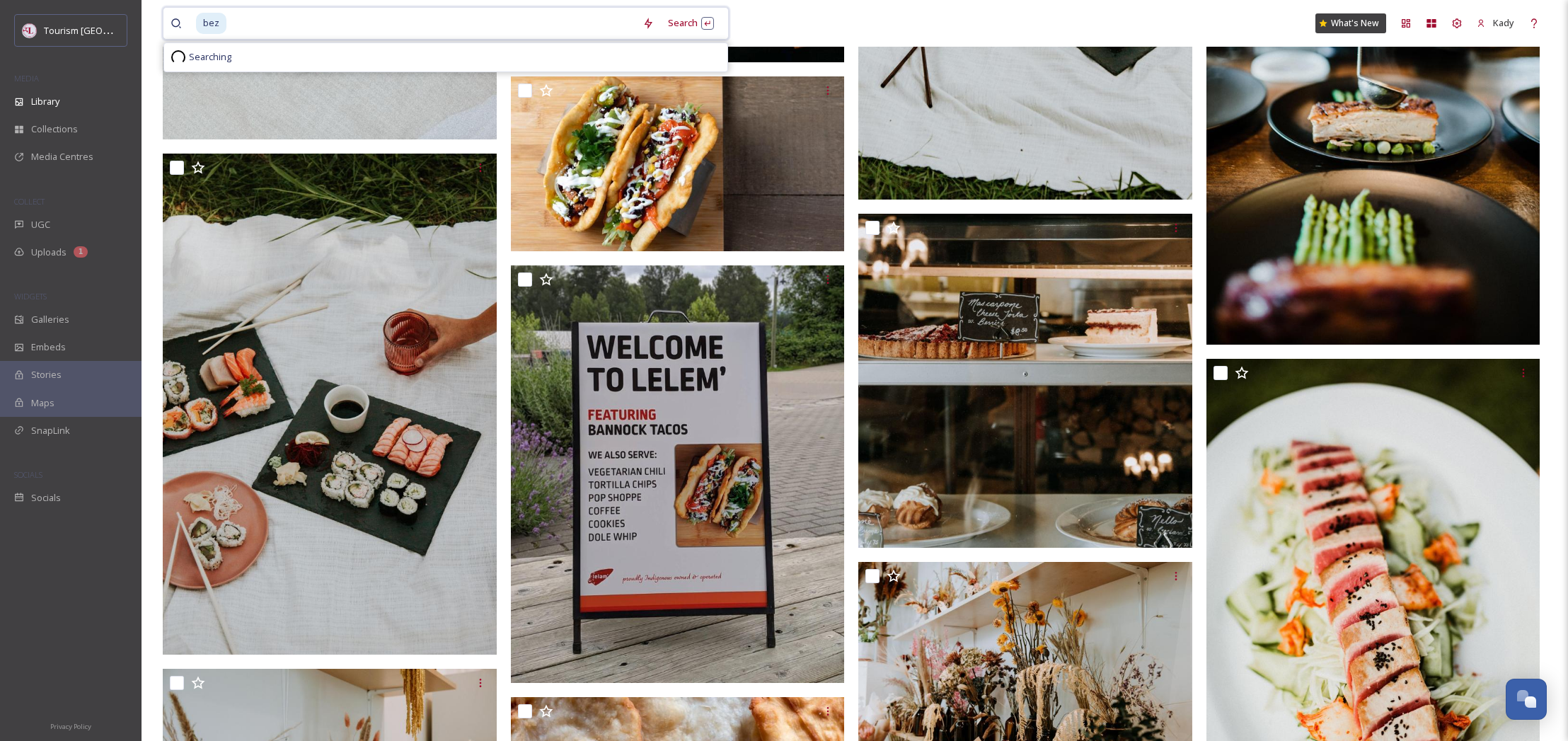
scroll to position [42029, 0]
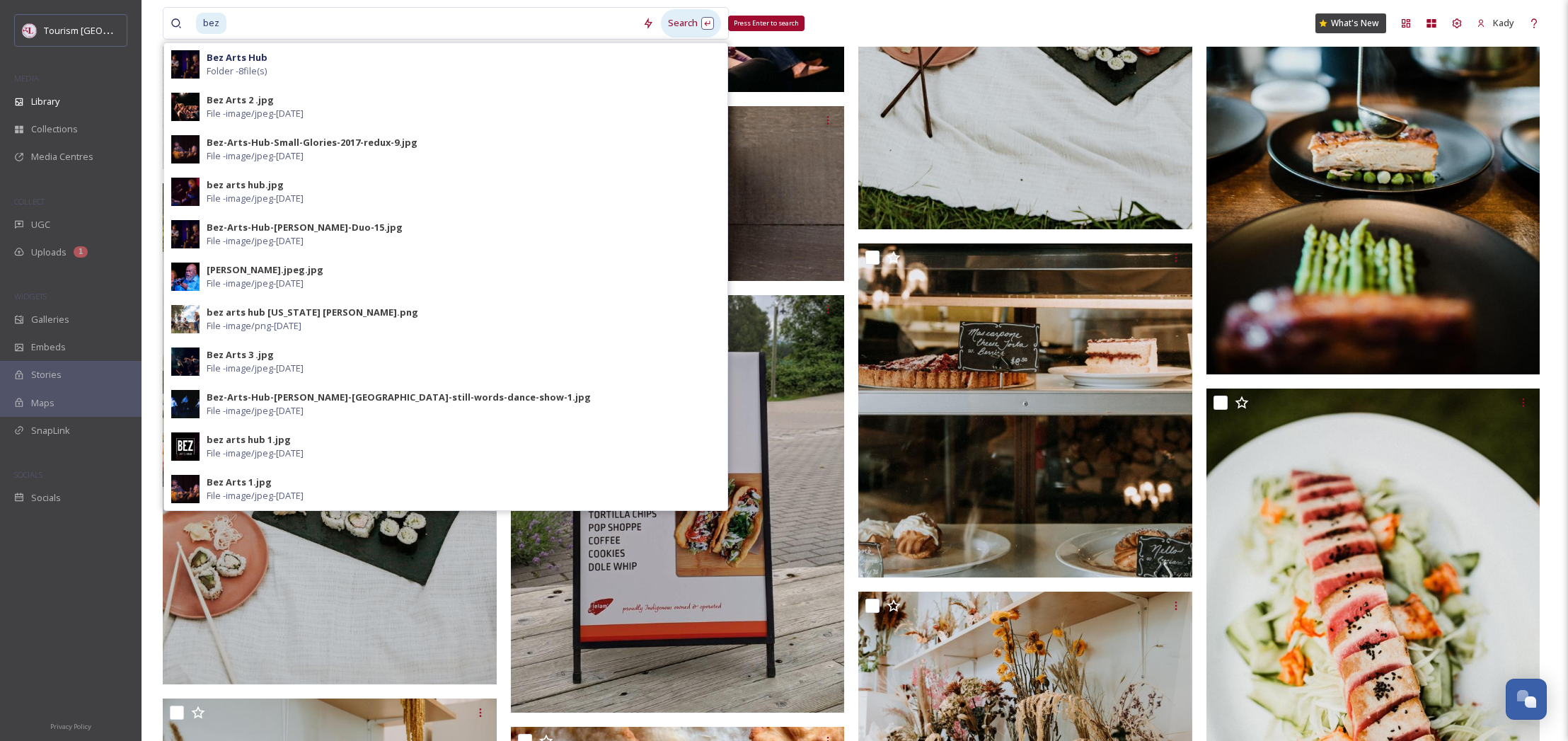
click at [678, 17] on div "Search Press Enter to search" at bounding box center [691, 23] width 60 height 27
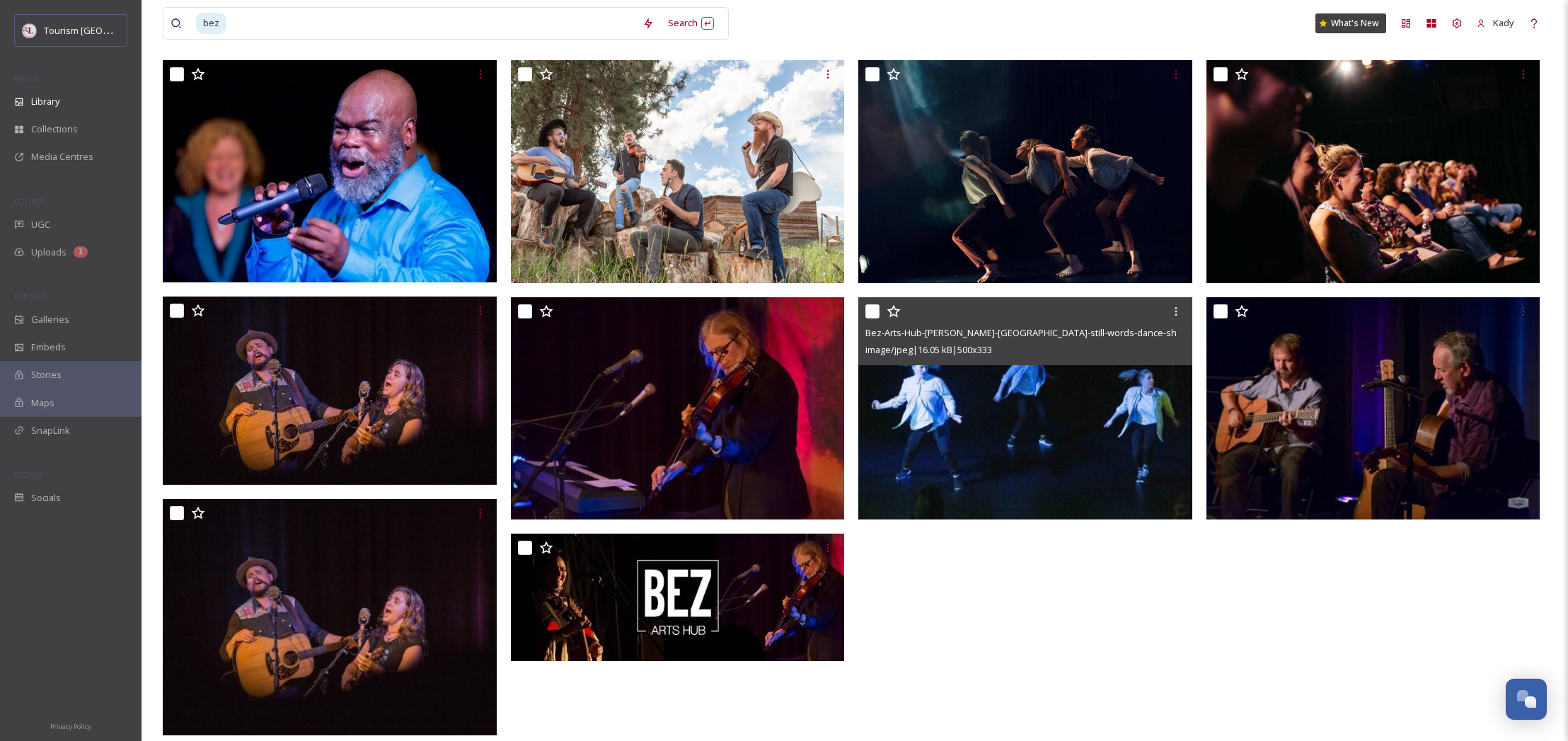
scroll to position [250, 0]
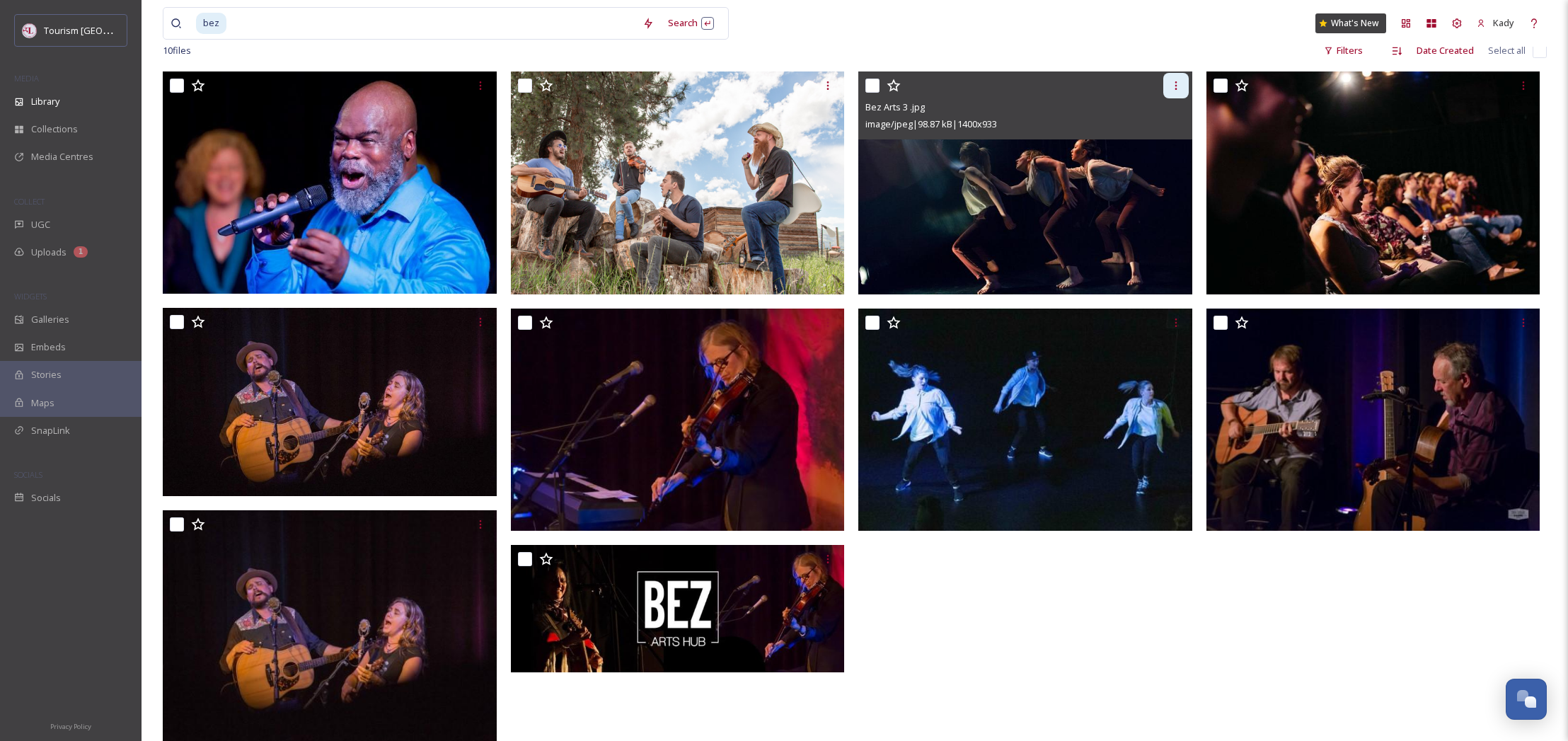
click at [1177, 85] on icon at bounding box center [1175, 85] width 11 height 11
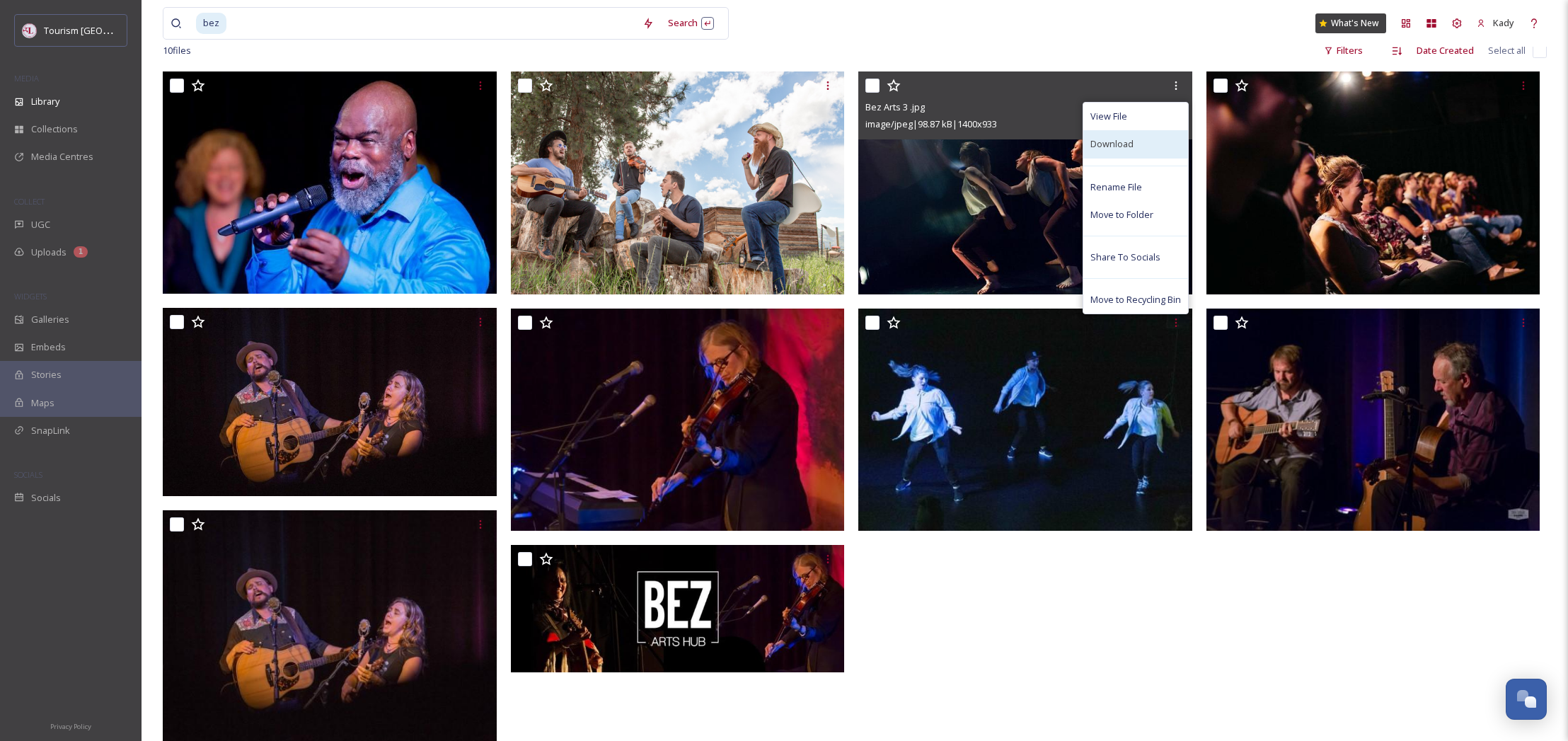
click at [1125, 147] on span "Download" at bounding box center [1112, 144] width 43 height 14
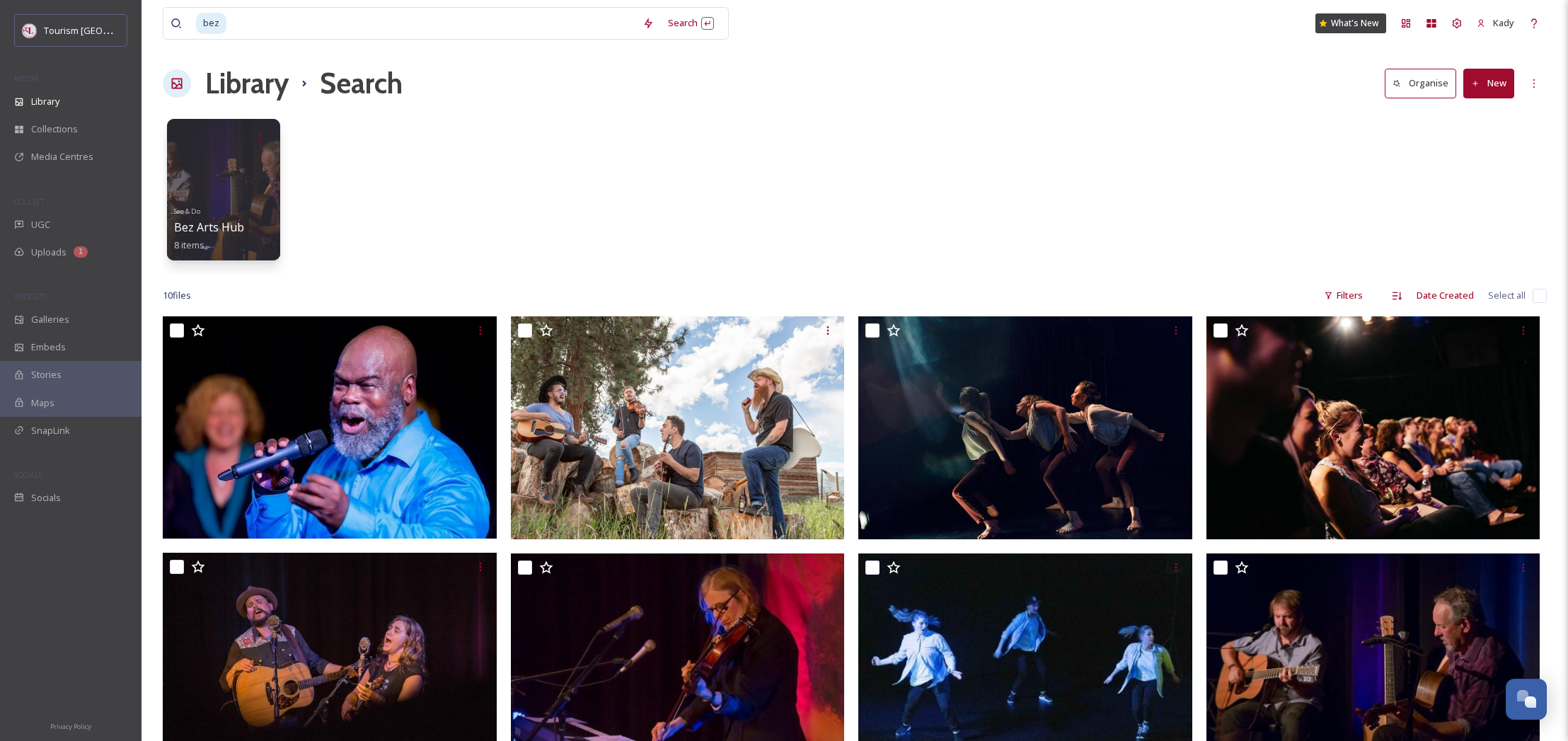
scroll to position [0, 0]
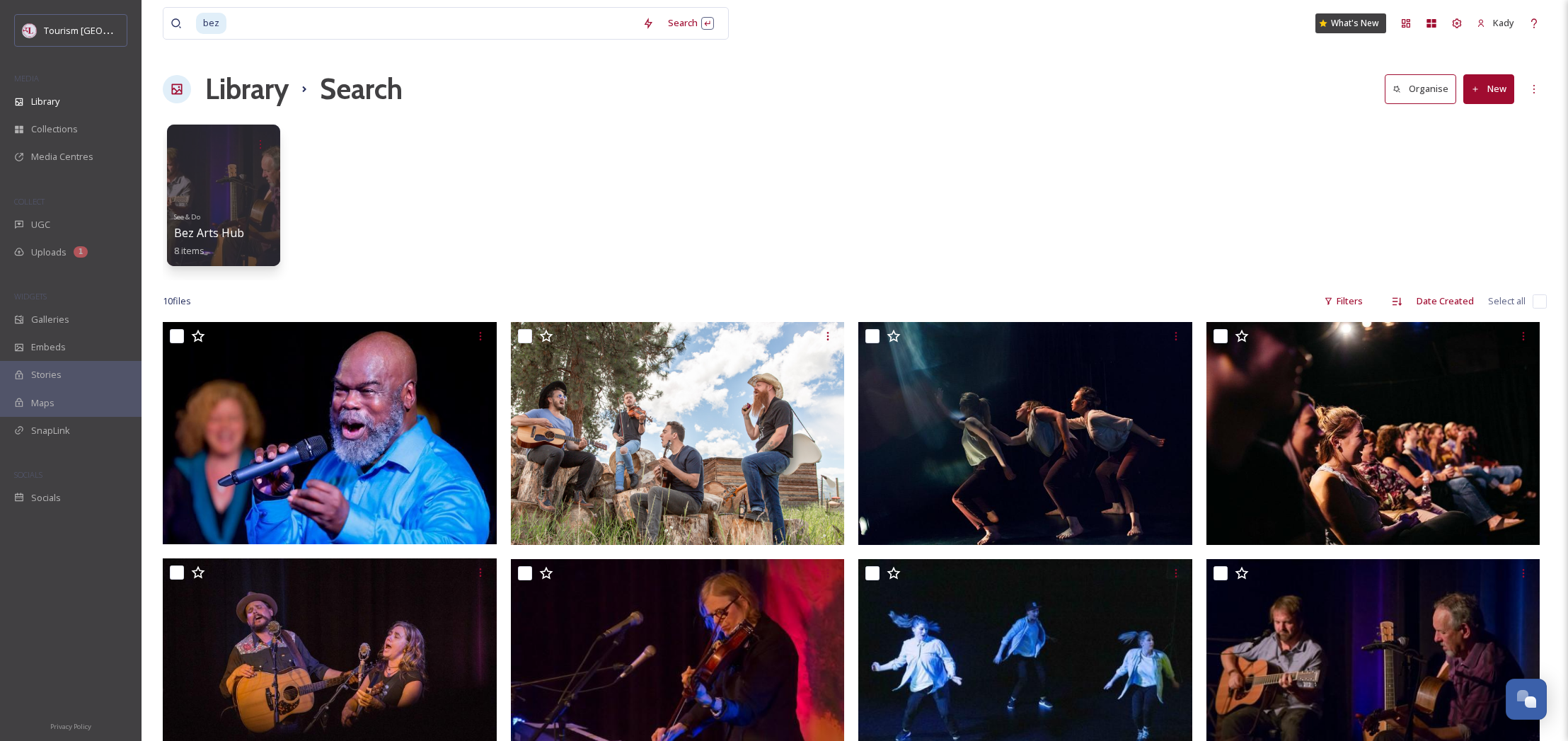
click at [901, 269] on div "See & Do Bez Arts Hub 8 items" at bounding box center [854, 199] width 1384 height 163
click at [246, 26] on input at bounding box center [431, 23] width 408 height 31
type input "b"
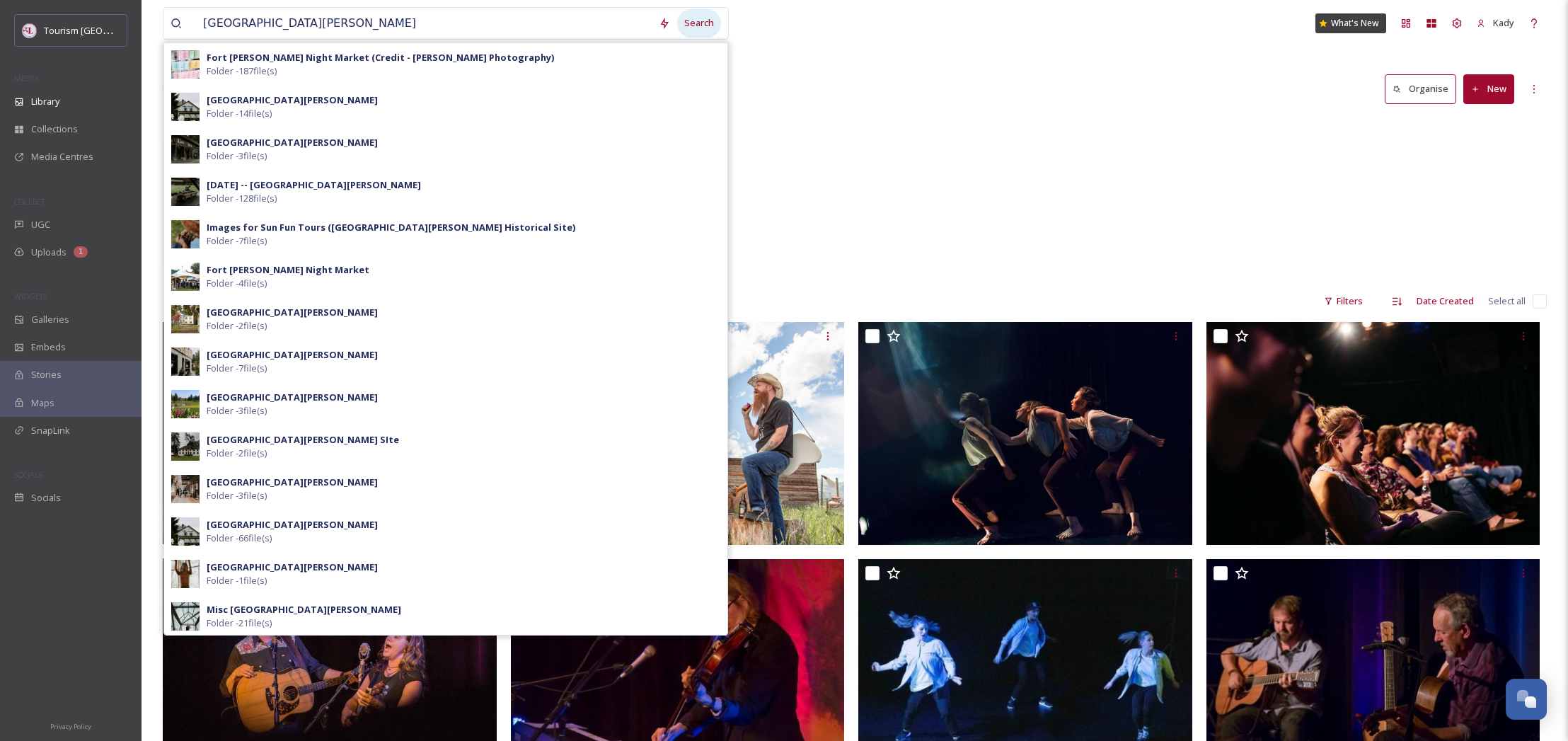
click at [711, 21] on div "Search" at bounding box center [699, 23] width 44 height 27
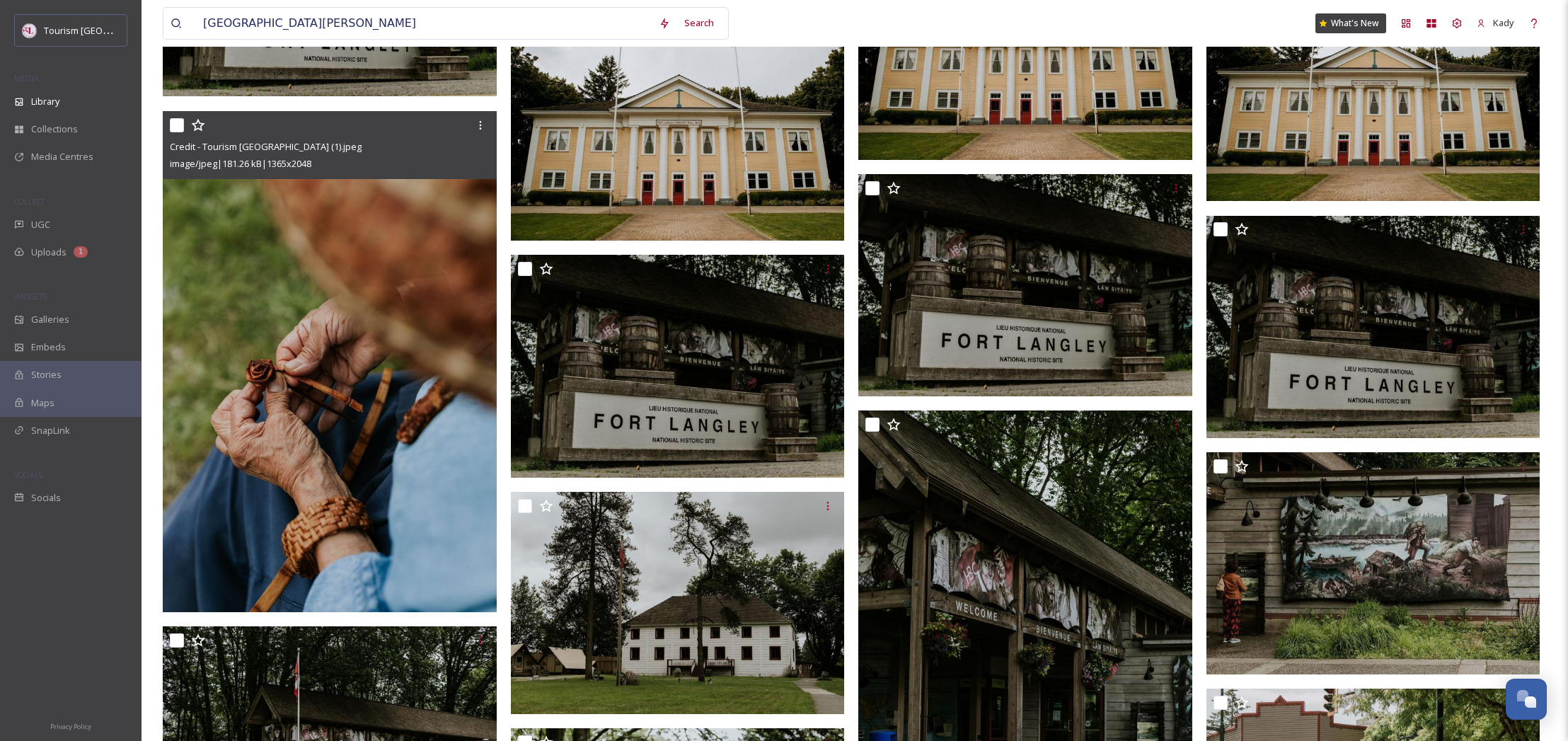
scroll to position [6842, 0]
click at [469, 122] on div at bounding box center [480, 124] width 25 height 25
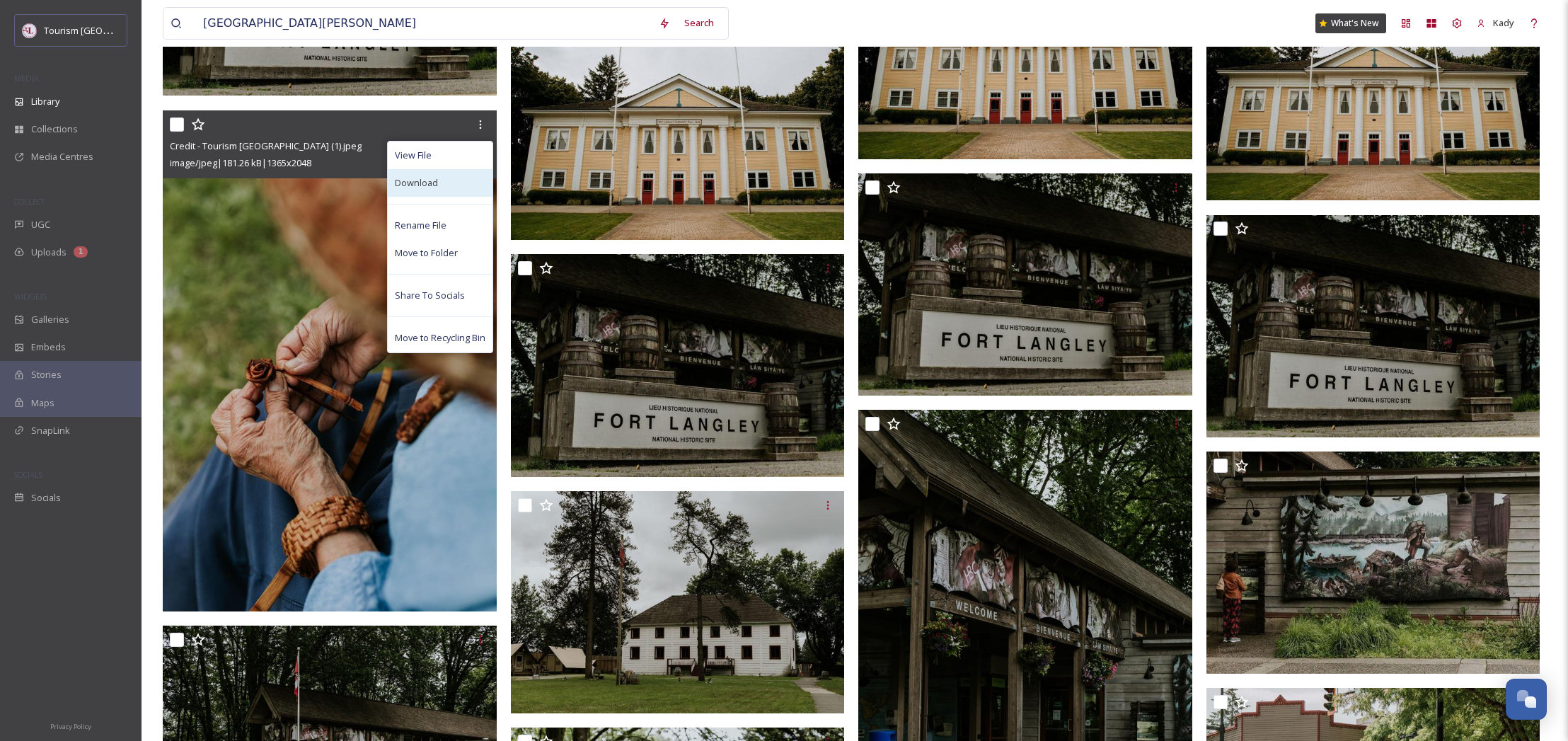
click at [425, 183] on span "Download" at bounding box center [416, 183] width 43 height 14
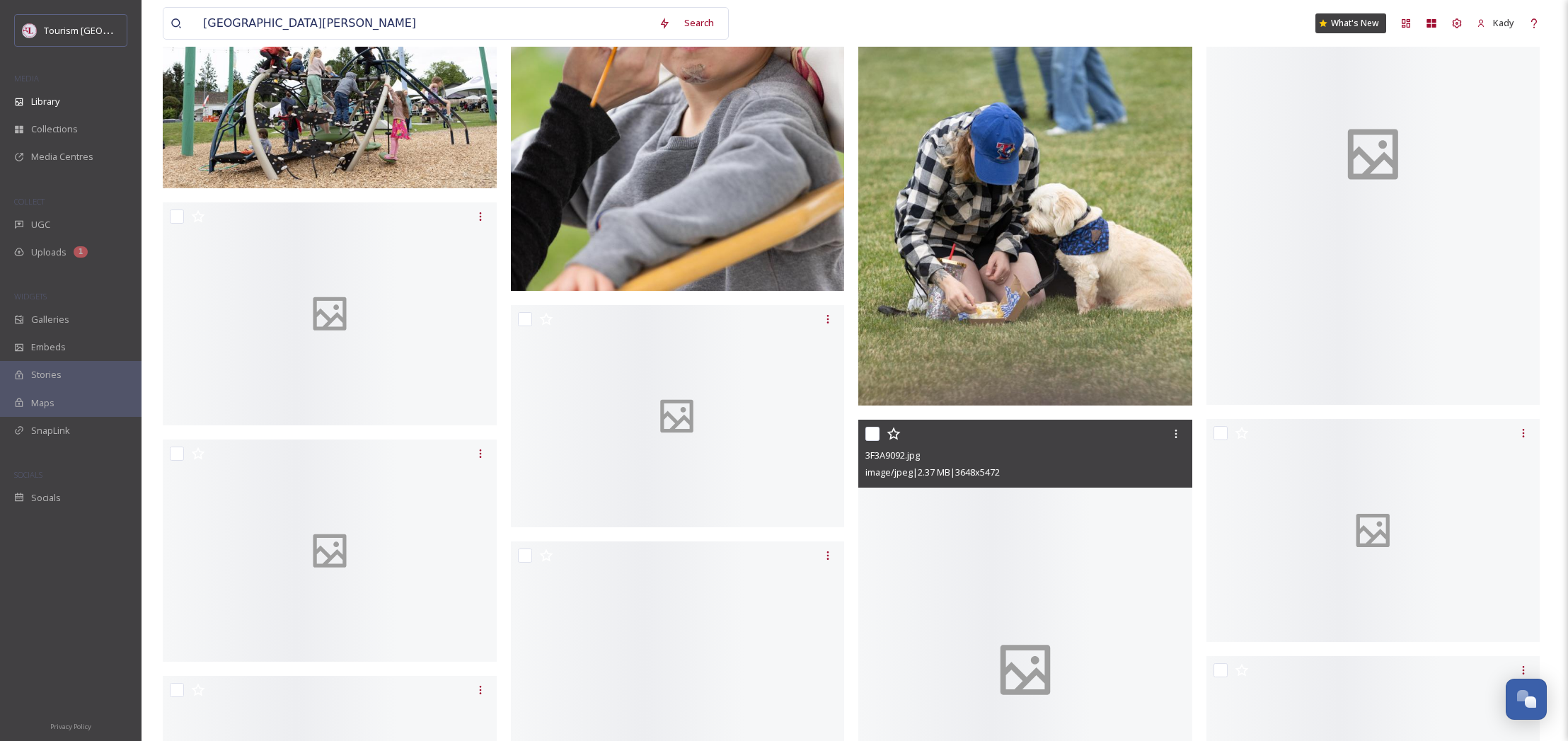
scroll to position [17144, 0]
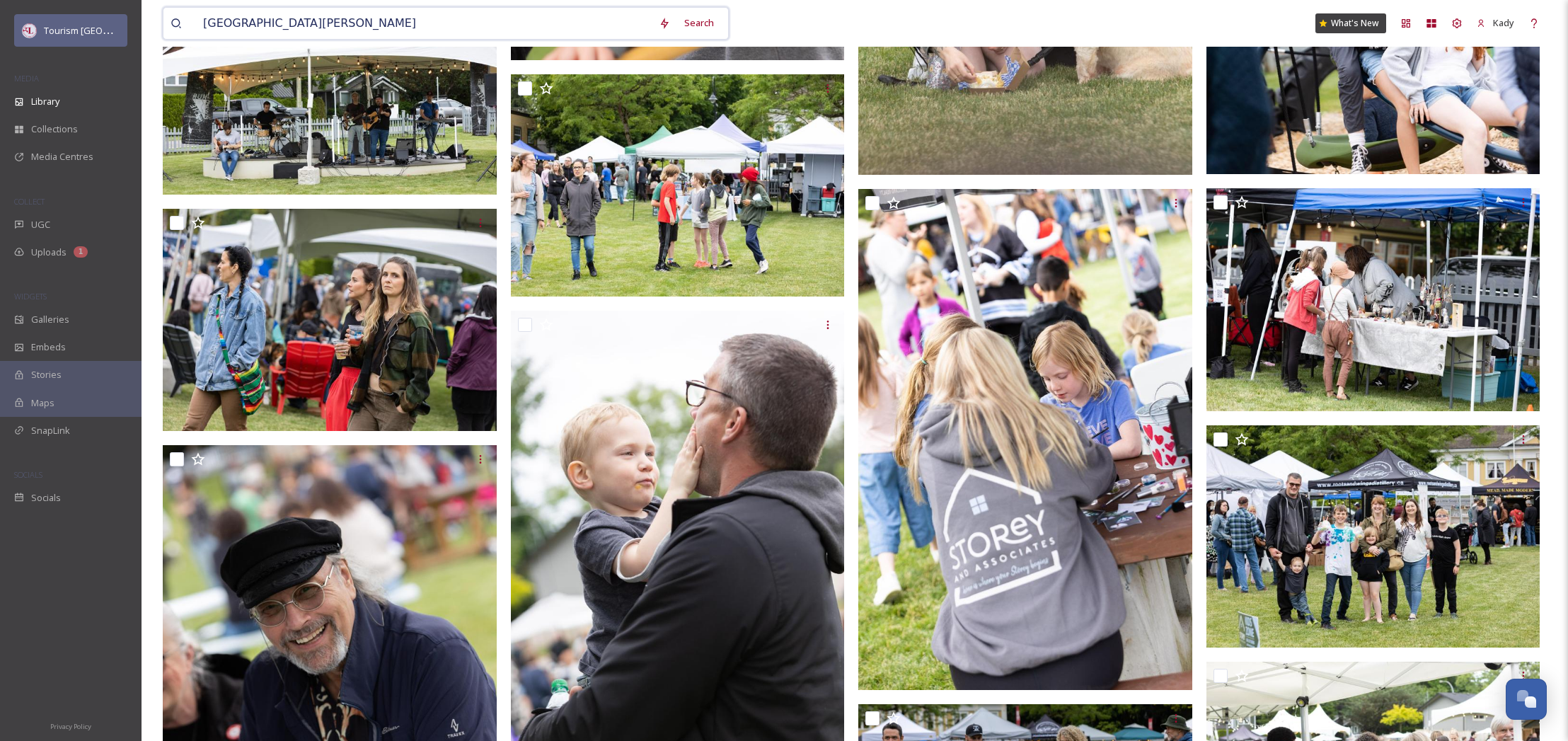
drag, startPoint x: 295, startPoint y: 26, endPoint x: 59, endPoint y: 27, distance: 236.0
type input "historic site"
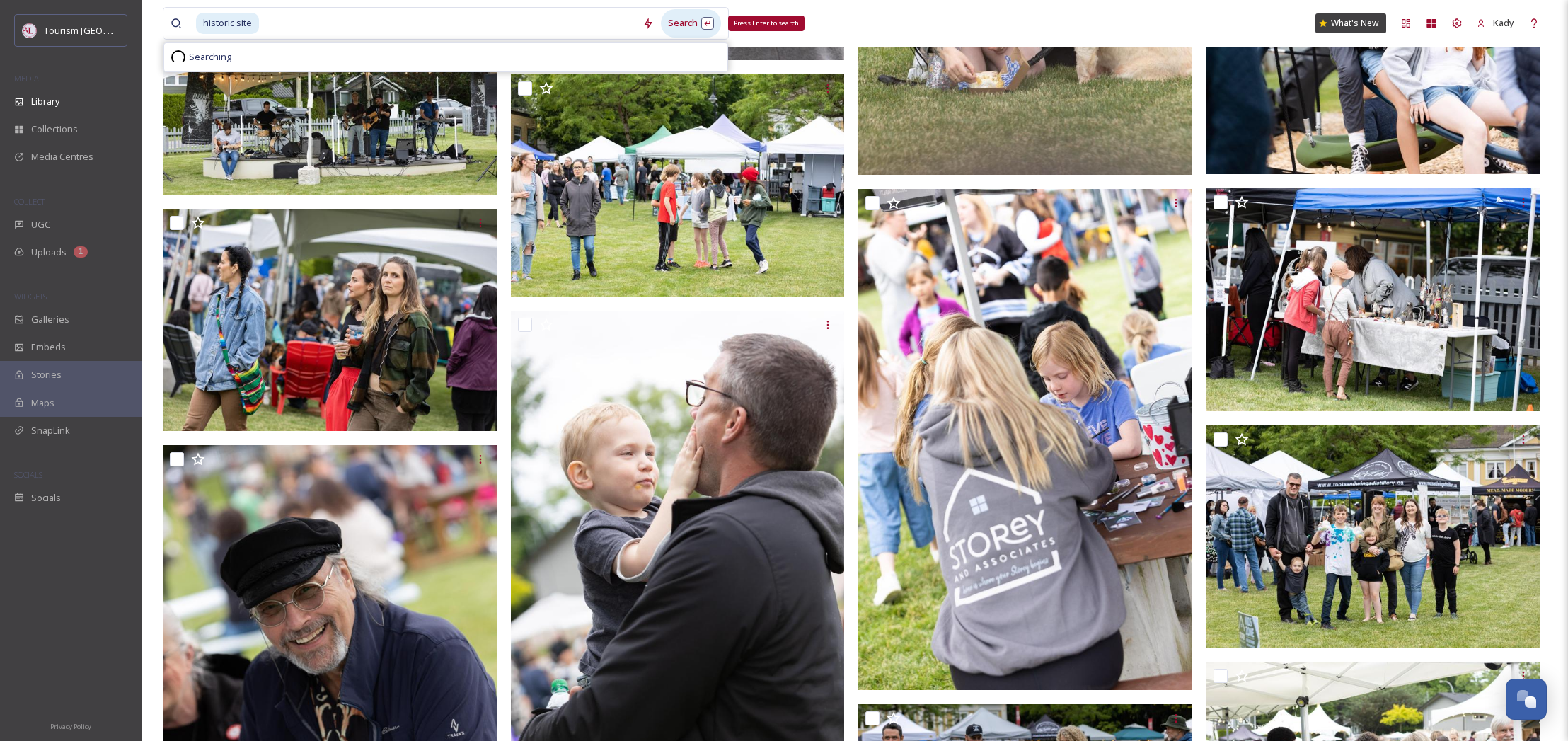
click at [678, 33] on div "Search Press Enter to search" at bounding box center [691, 23] width 60 height 27
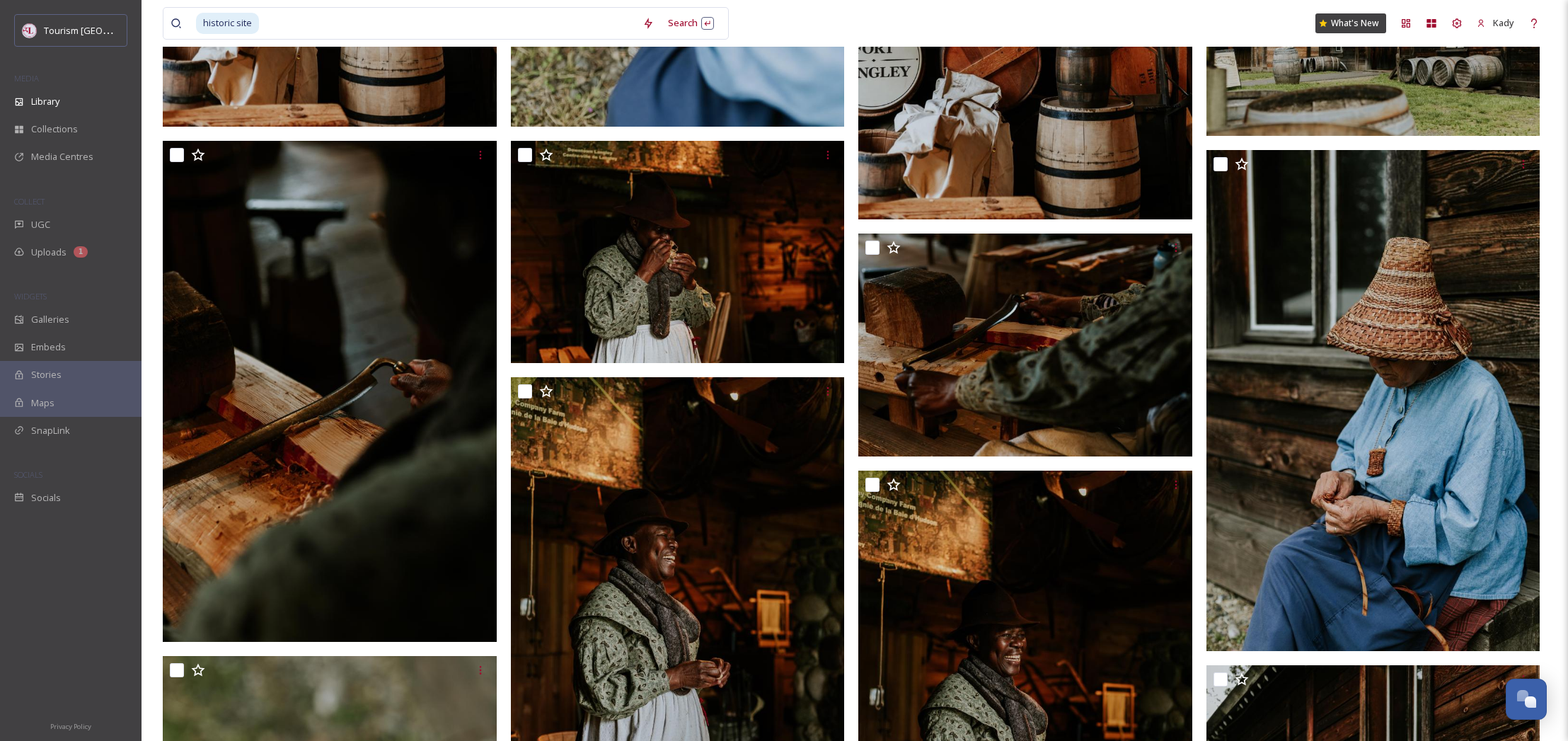
scroll to position [4210, 0]
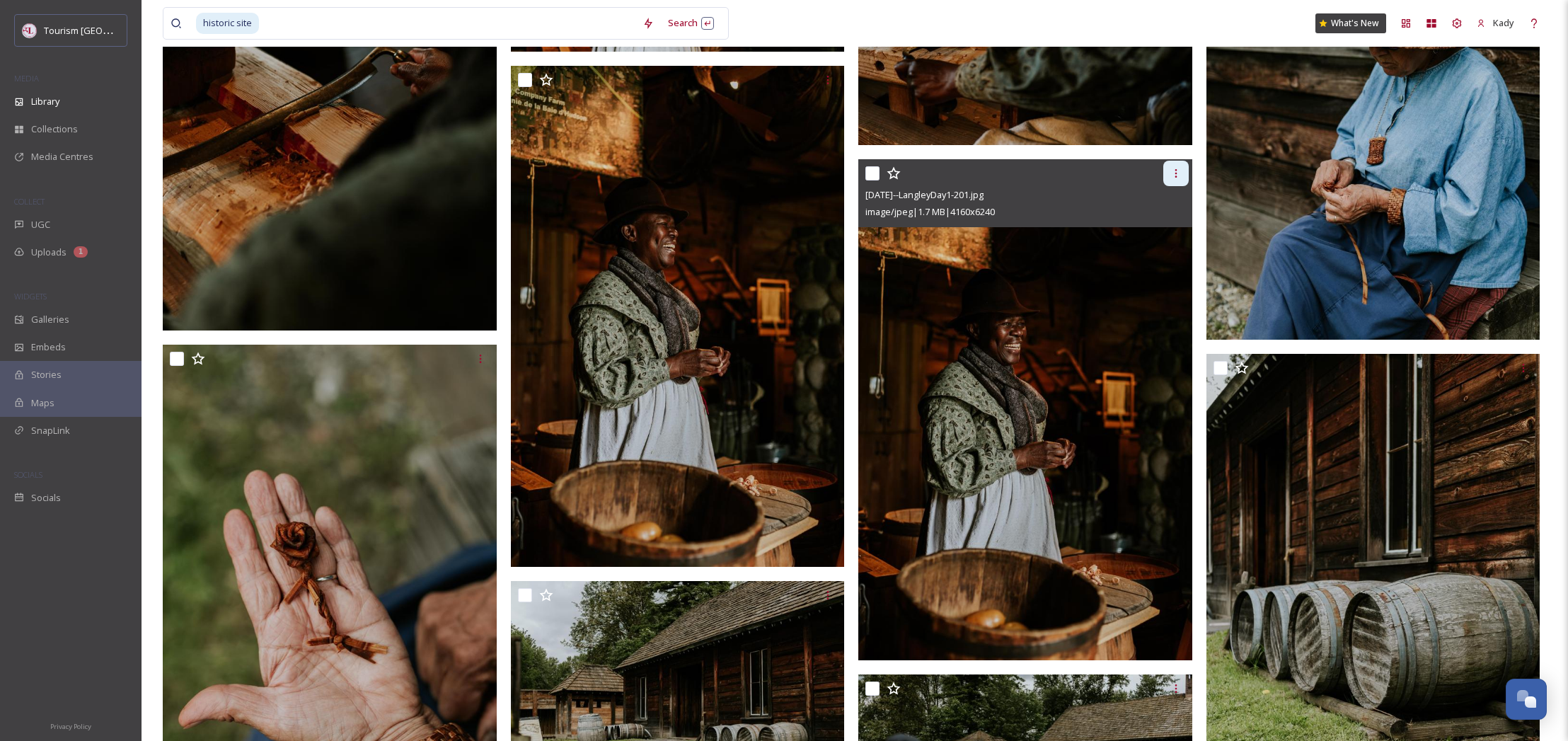
click at [1175, 177] on icon at bounding box center [1175, 173] width 2 height 8
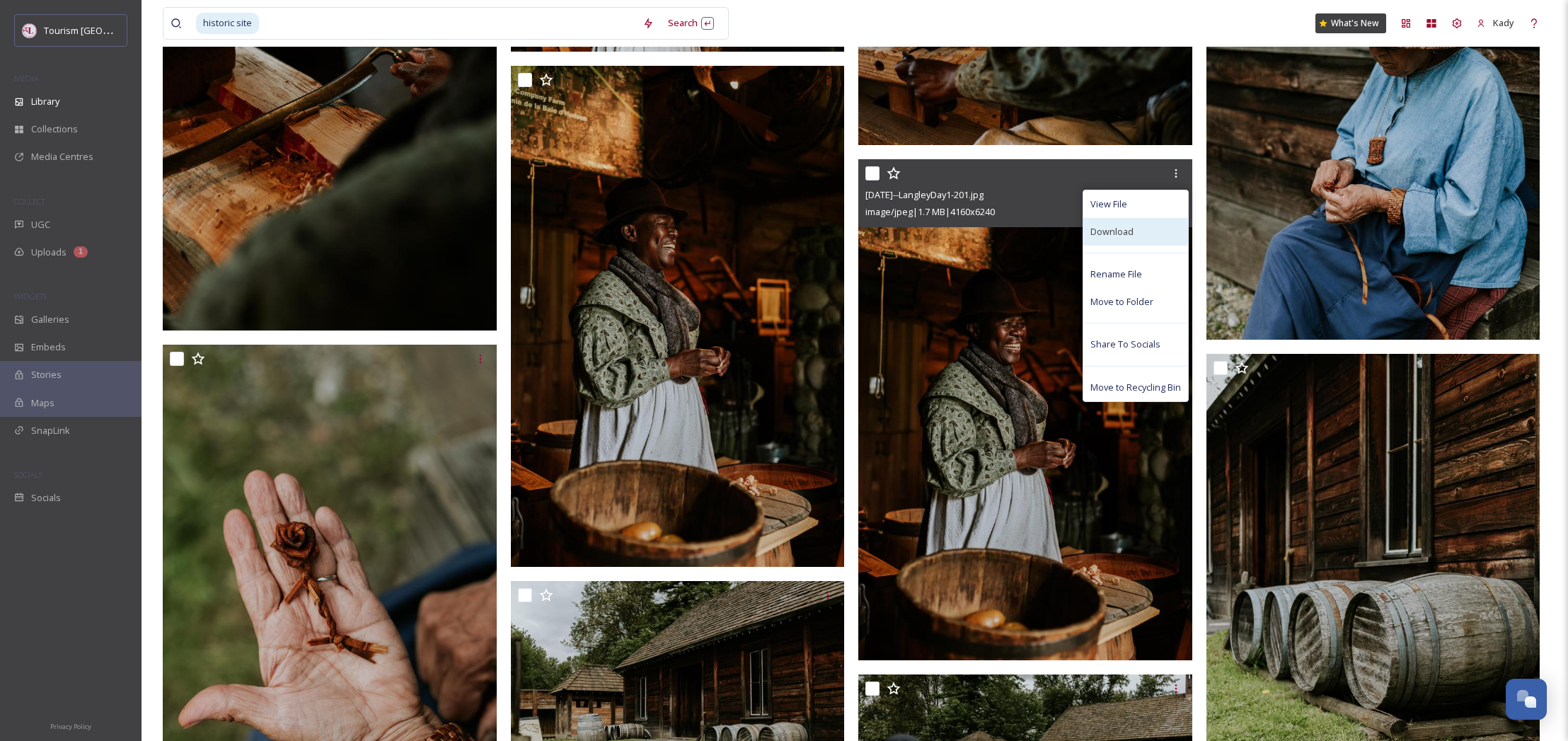
click at [1115, 235] on span "Download" at bounding box center [1112, 232] width 43 height 14
